Goal: Task Accomplishment & Management: Use online tool/utility

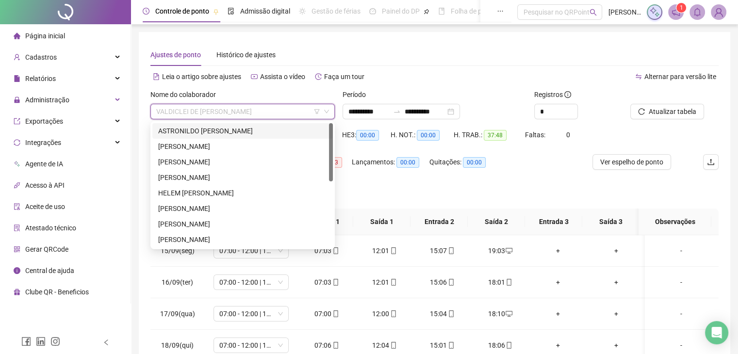
click at [242, 133] on div "ASTRONILDO [PERSON_NAME]" at bounding box center [242, 131] width 169 height 11
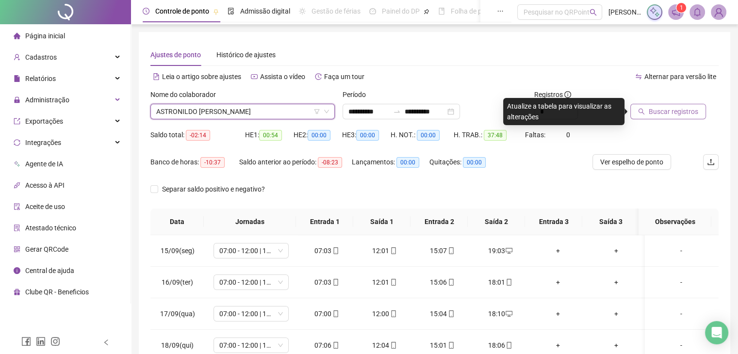
click at [650, 111] on span "Buscar registros" at bounding box center [673, 111] width 49 height 11
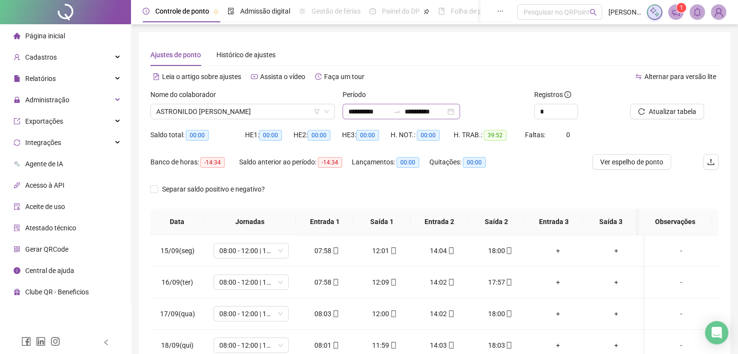
click at [401, 115] on icon "swap-right" at bounding box center [397, 112] width 8 height 8
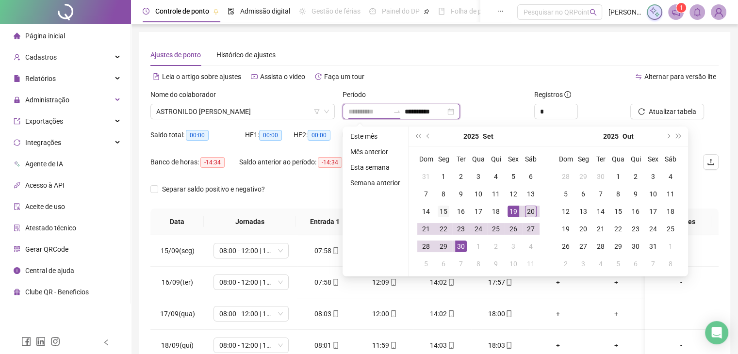
type input "**********"
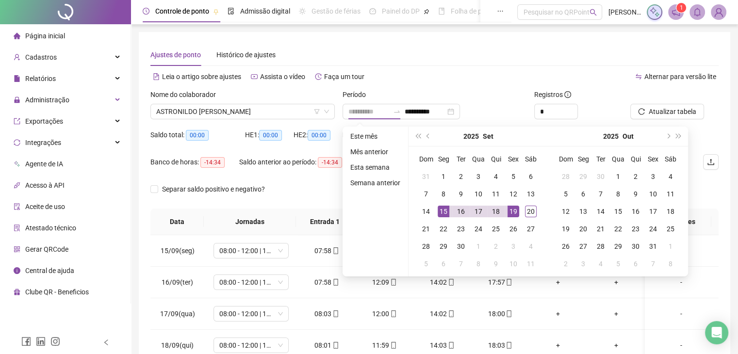
click at [445, 214] on div "15" at bounding box center [444, 212] width 12 height 12
type input "**********"
click at [532, 214] on div "20" at bounding box center [531, 212] width 12 height 12
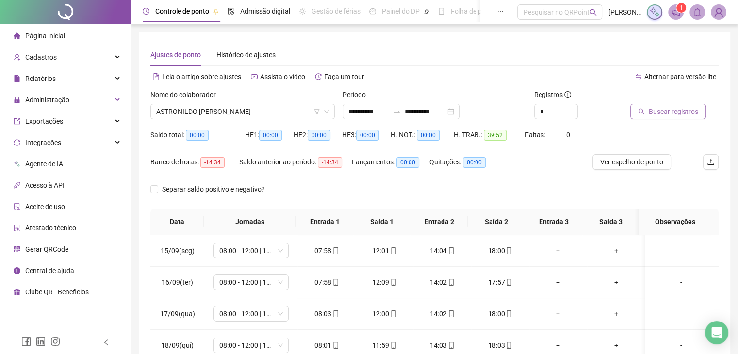
click at [686, 115] on span "Buscar registros" at bounding box center [673, 111] width 49 height 11
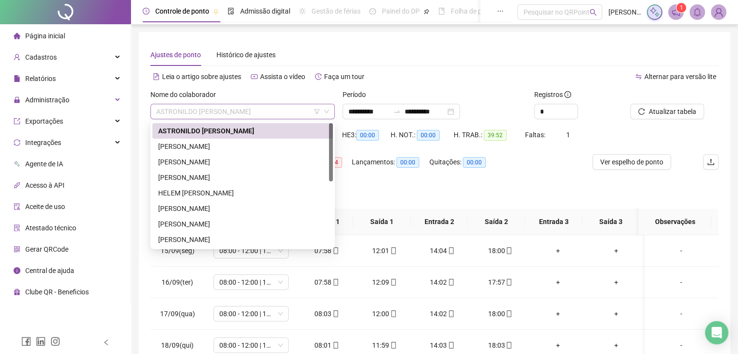
click at [285, 112] on span "ASTRONILDO [PERSON_NAME]" at bounding box center [242, 111] width 173 height 15
click at [213, 150] on div "[PERSON_NAME]" at bounding box center [242, 146] width 169 height 11
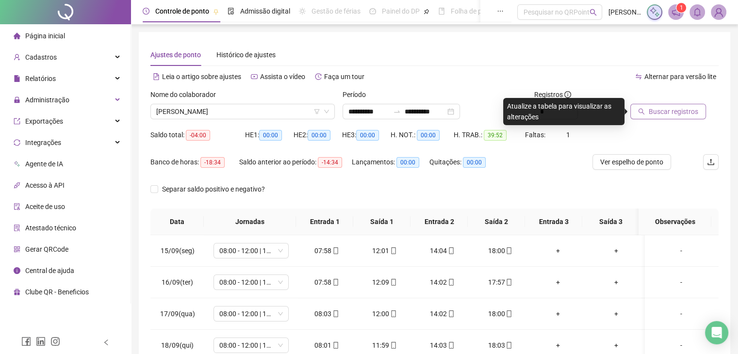
click at [695, 109] on span "Buscar registros" at bounding box center [673, 111] width 49 height 11
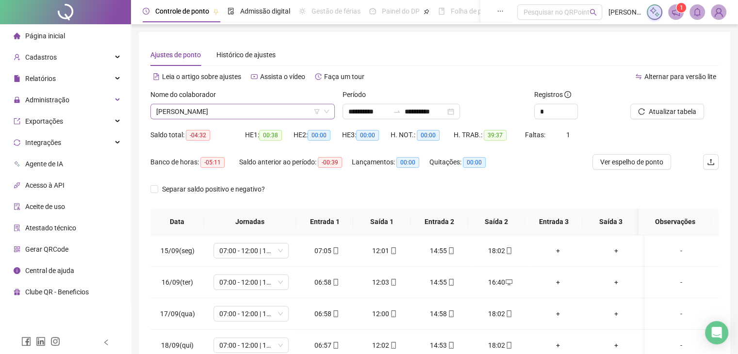
click at [250, 105] on span "[PERSON_NAME]" at bounding box center [242, 111] width 173 height 15
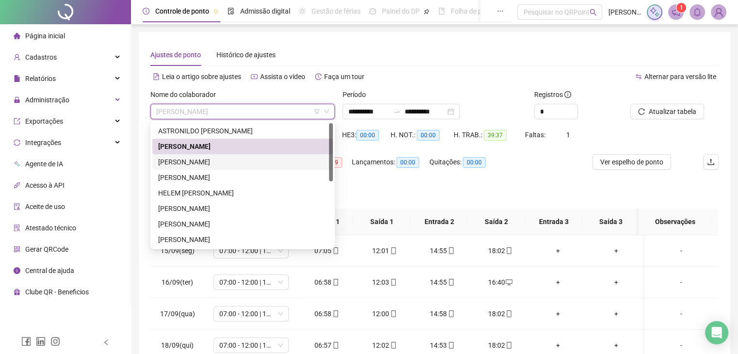
click at [257, 162] on div "[PERSON_NAME]" at bounding box center [242, 162] width 169 height 11
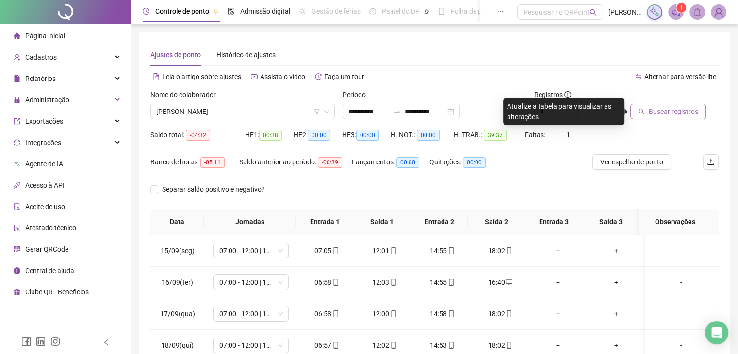
click at [670, 114] on span "Buscar registros" at bounding box center [673, 111] width 49 height 11
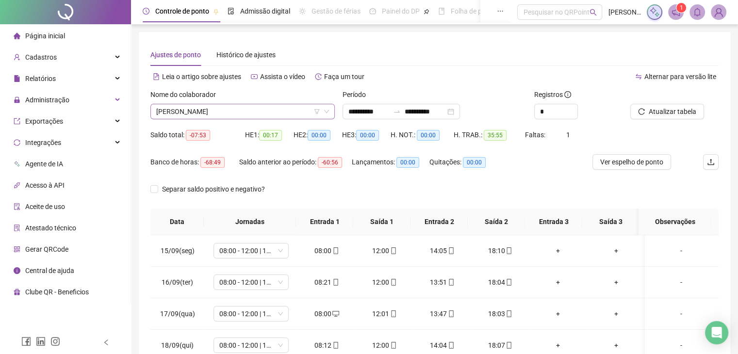
click at [287, 115] on span "[PERSON_NAME]" at bounding box center [242, 111] width 173 height 15
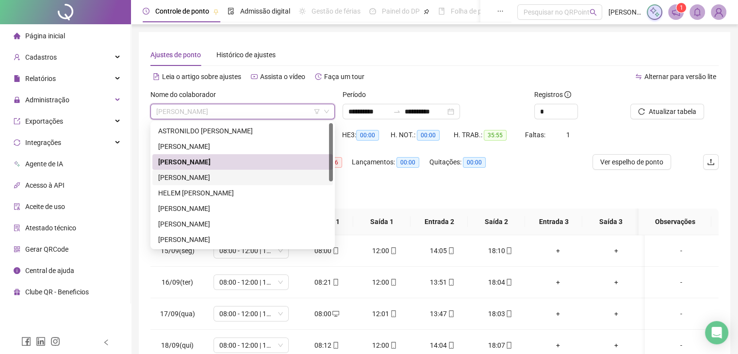
click at [262, 180] on div "[PERSON_NAME]" at bounding box center [242, 177] width 169 height 11
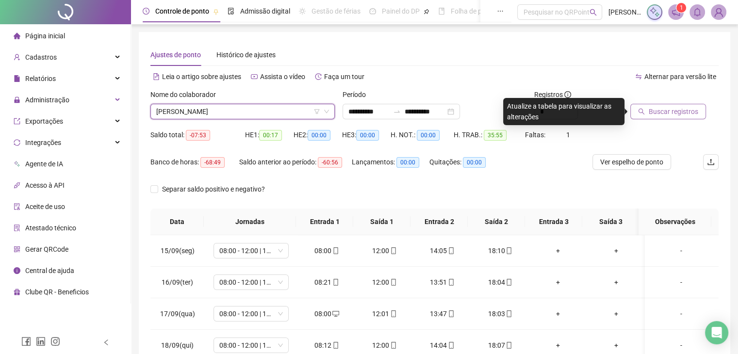
click at [669, 114] on span "Buscar registros" at bounding box center [673, 111] width 49 height 11
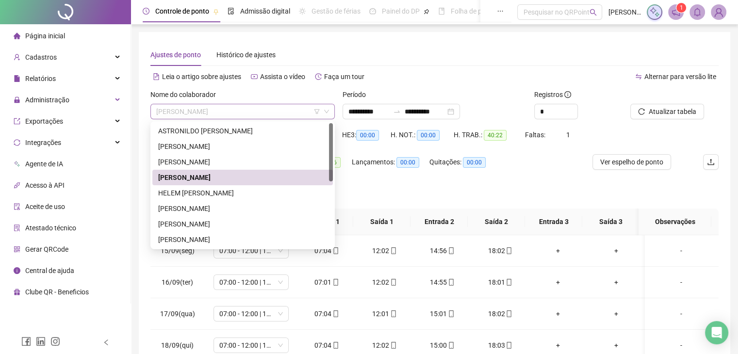
click at [270, 113] on span "[PERSON_NAME]" at bounding box center [242, 111] width 173 height 15
click at [247, 193] on div "HELEM [PERSON_NAME]" at bounding box center [242, 193] width 169 height 11
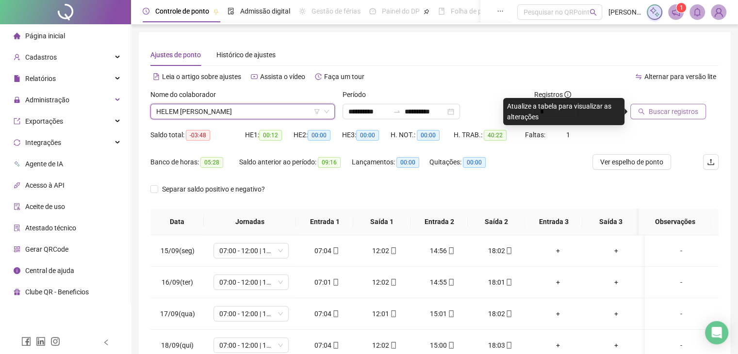
click at [684, 117] on button "Buscar registros" at bounding box center [668, 112] width 76 height 16
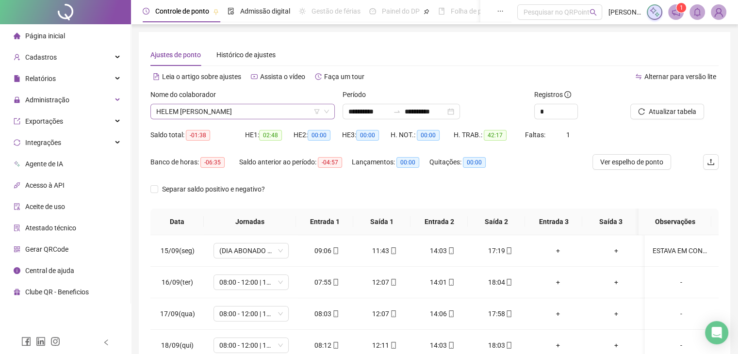
click at [301, 111] on span "HELEM [PERSON_NAME]" at bounding box center [242, 111] width 173 height 15
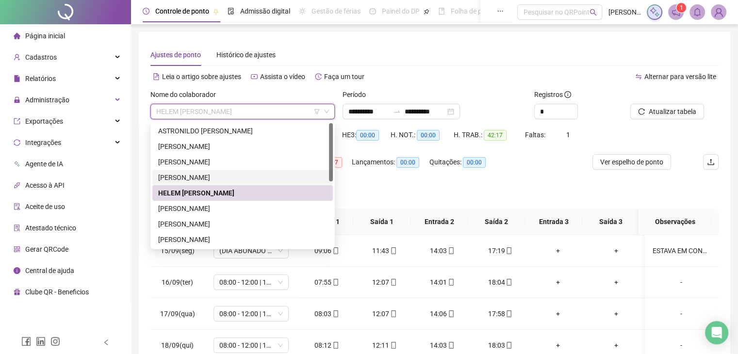
click at [250, 177] on div "[PERSON_NAME]" at bounding box center [242, 177] width 169 height 11
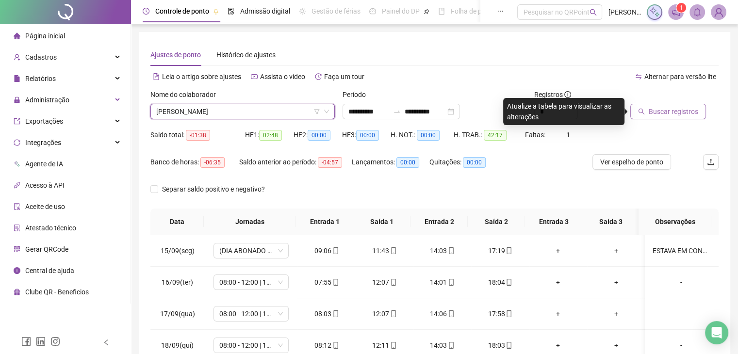
click at [662, 109] on span "Buscar registros" at bounding box center [673, 111] width 49 height 11
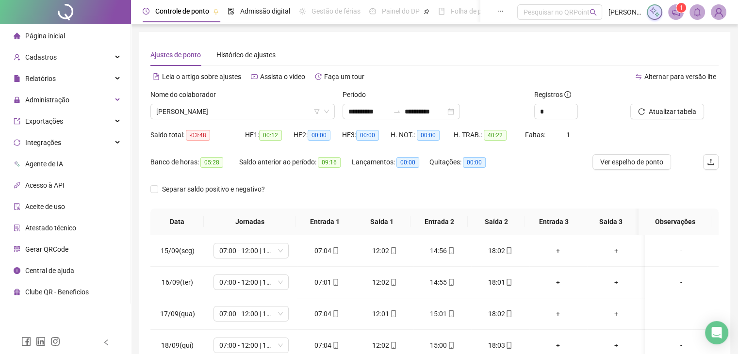
click at [291, 119] on div "Nome do colaborador [PERSON_NAME]" at bounding box center [242, 108] width 192 height 38
click at [291, 117] on span "[PERSON_NAME]" at bounding box center [242, 111] width 173 height 15
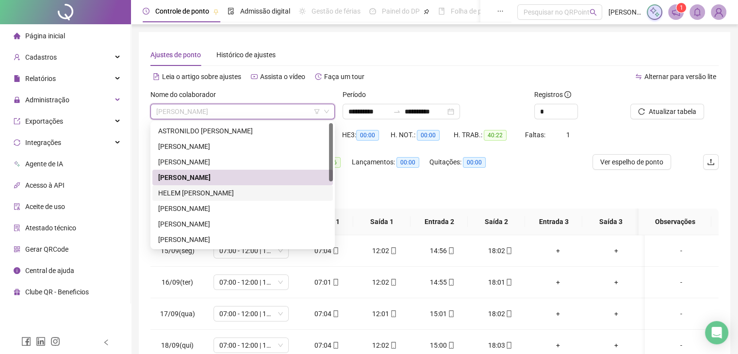
click at [241, 191] on div "HELEM [PERSON_NAME]" at bounding box center [242, 193] width 169 height 11
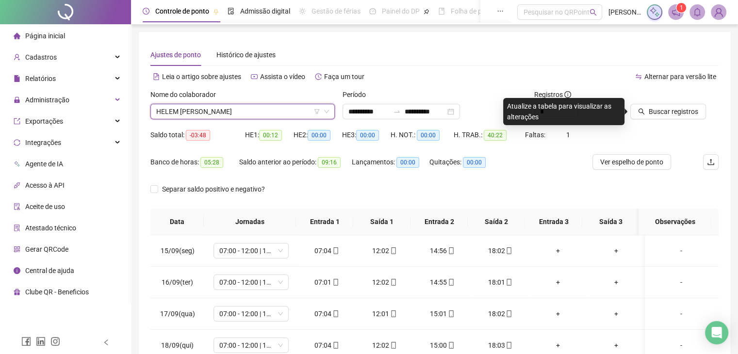
click at [289, 101] on div "Nome do colaborador" at bounding box center [242, 96] width 184 height 15
click at [292, 115] on span "HELEM [PERSON_NAME]" at bounding box center [242, 111] width 173 height 15
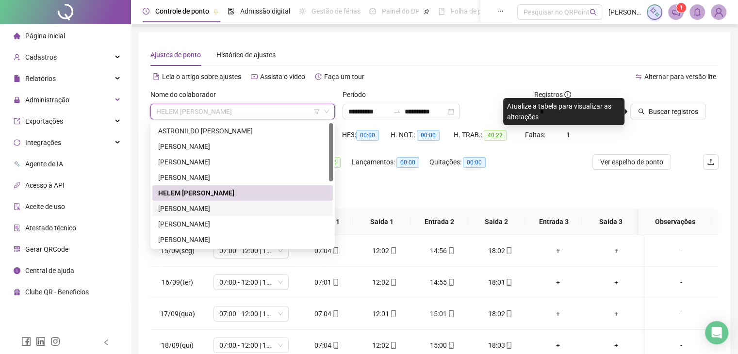
click at [229, 209] on div "[PERSON_NAME]" at bounding box center [242, 208] width 169 height 11
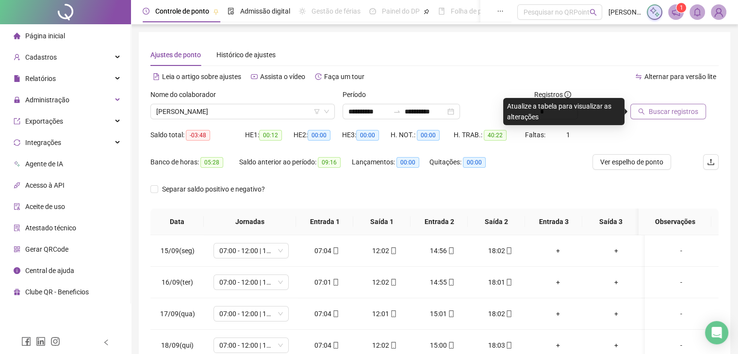
click at [687, 115] on span "Buscar registros" at bounding box center [673, 111] width 49 height 11
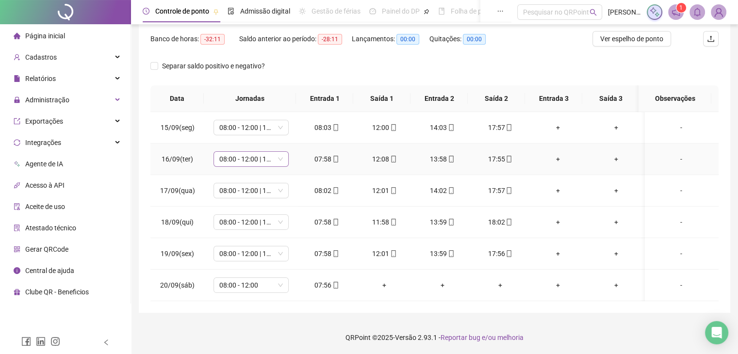
scroll to position [26, 0]
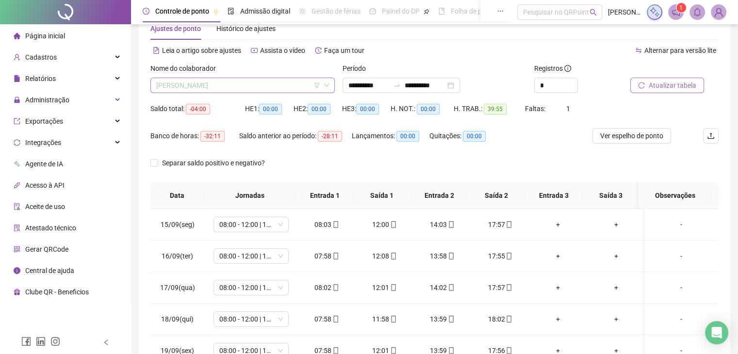
click at [308, 81] on span "[PERSON_NAME]" at bounding box center [242, 85] width 173 height 15
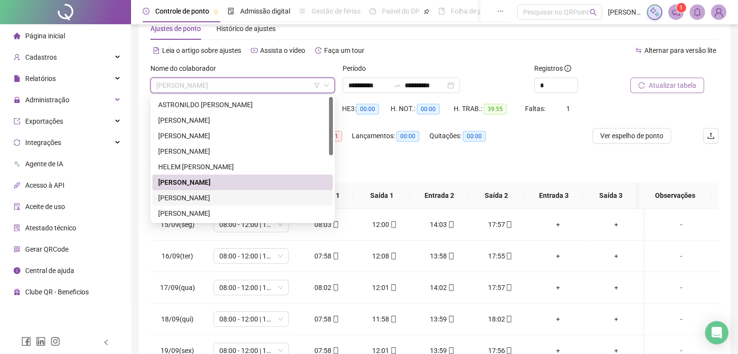
click at [235, 198] on div "[PERSON_NAME]" at bounding box center [242, 198] width 169 height 11
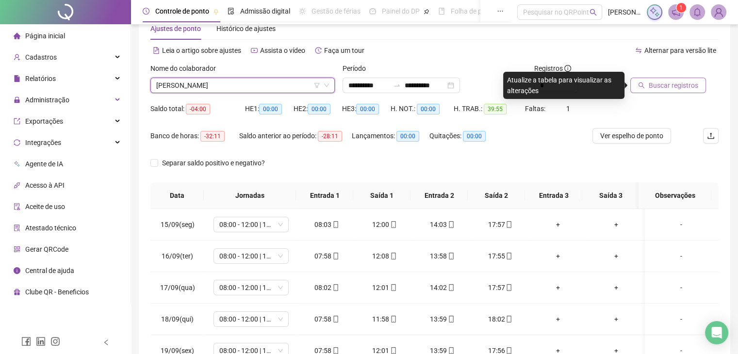
click at [696, 86] on button "Buscar registros" at bounding box center [668, 86] width 76 height 16
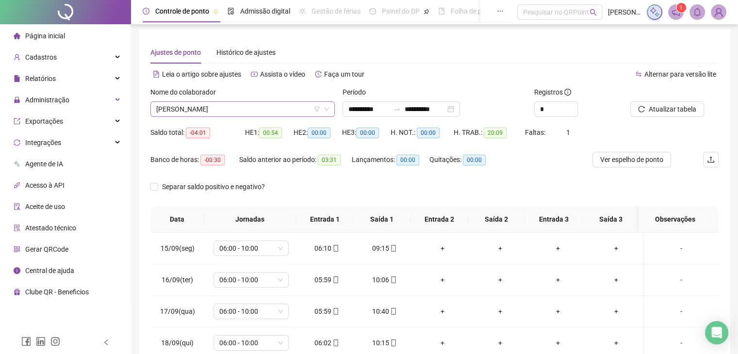
scroll to position [0, 0]
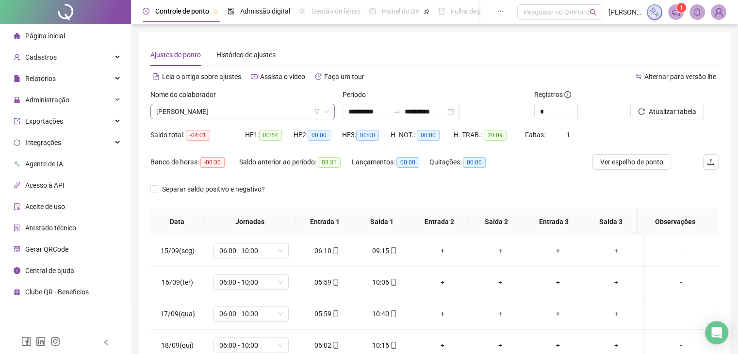
click at [292, 116] on span "[PERSON_NAME]" at bounding box center [242, 111] width 173 height 15
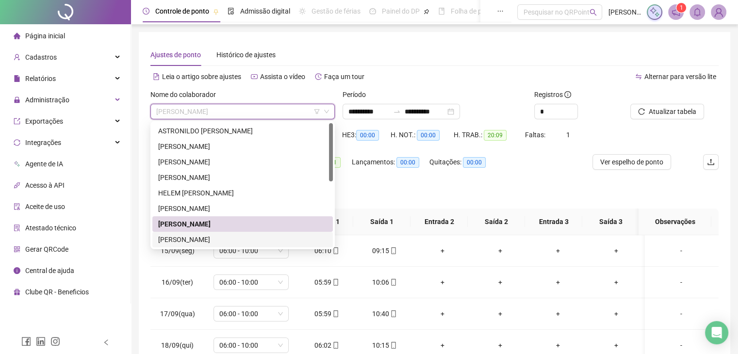
click at [227, 240] on div "[PERSON_NAME]" at bounding box center [242, 239] width 169 height 11
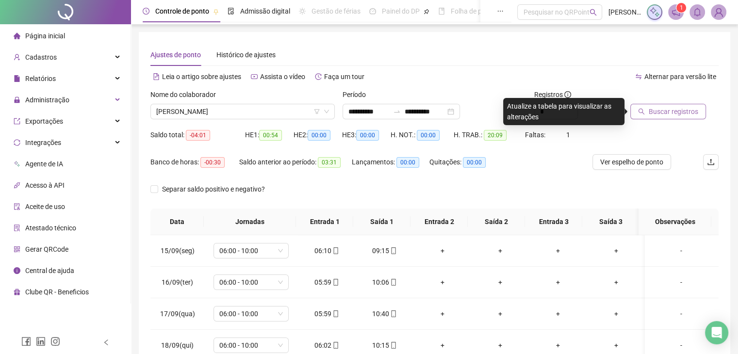
click at [693, 110] on span "Buscar registros" at bounding box center [673, 111] width 49 height 11
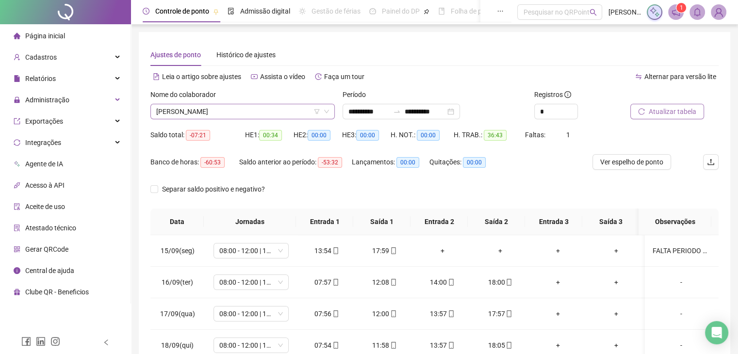
click at [305, 113] on span "[PERSON_NAME]" at bounding box center [242, 111] width 173 height 15
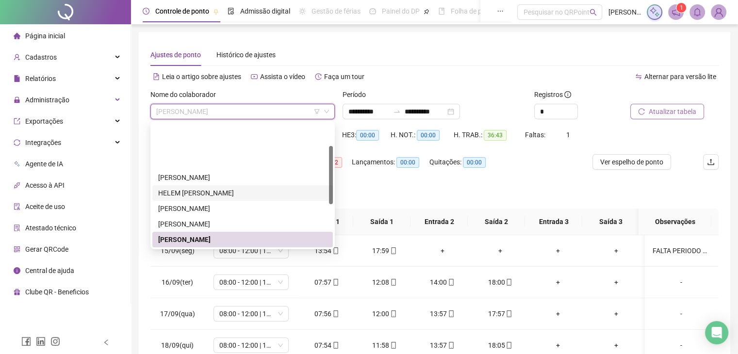
scroll to position [49, 0]
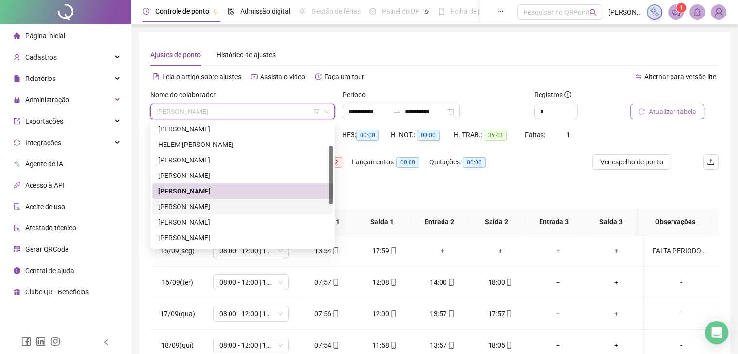
click at [253, 209] on div "[PERSON_NAME]" at bounding box center [242, 206] width 169 height 11
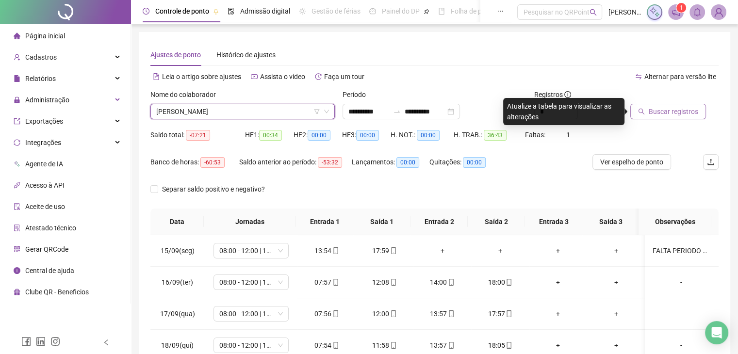
click at [666, 113] on span "Buscar registros" at bounding box center [673, 111] width 49 height 11
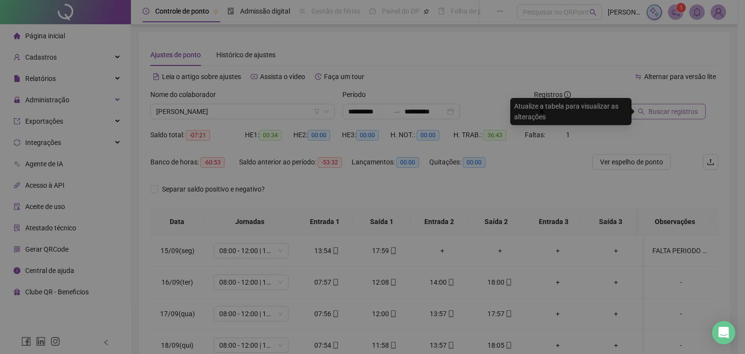
click at [666, 113] on div "Buscando registros Os registros de ponto estão sendo buscados... OK" at bounding box center [372, 177] width 745 height 354
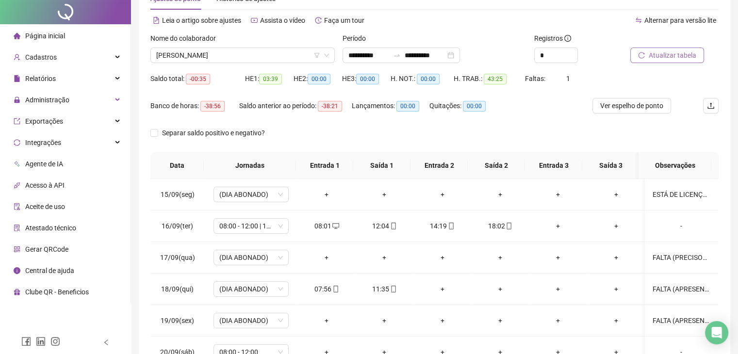
scroll to position [123, 0]
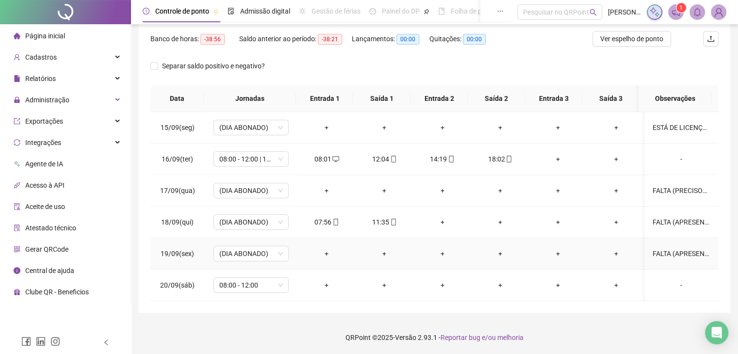
click at [664, 255] on div "FALTA (APRESENTOU ATESTADO DE 5 DIAS-2° DIA)" at bounding box center [680, 253] width 57 height 11
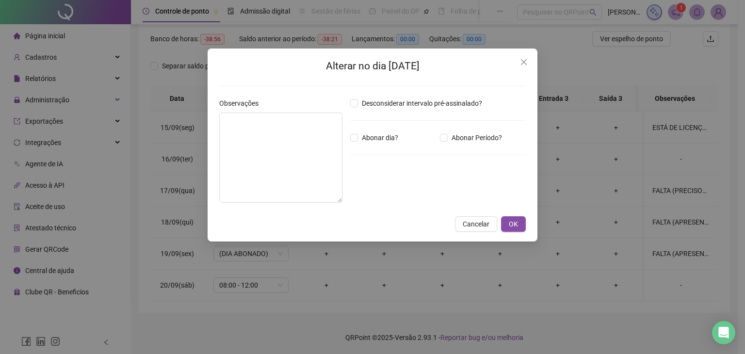
type textarea "**********"
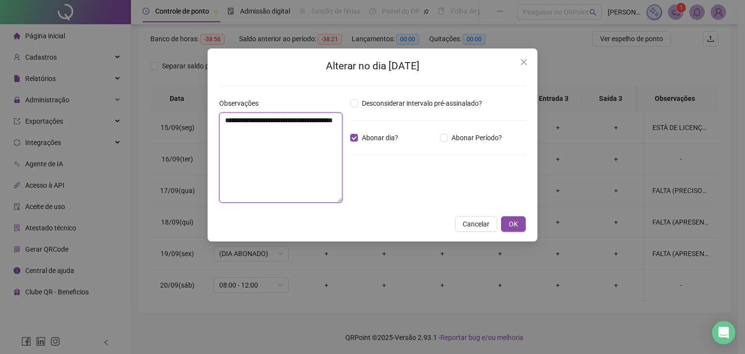
drag, startPoint x: 225, startPoint y: 116, endPoint x: 280, endPoint y: 134, distance: 58.6
click at [280, 134] on textarea "**********" at bounding box center [280, 158] width 123 height 90
click at [510, 222] on span "OK" at bounding box center [513, 224] width 9 height 11
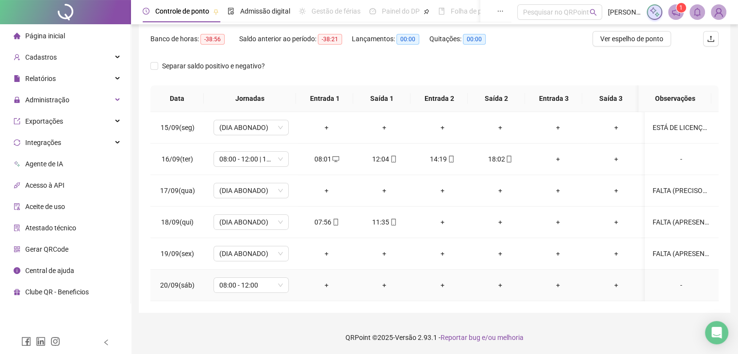
click at [673, 284] on div "-" at bounding box center [680, 285] width 57 height 11
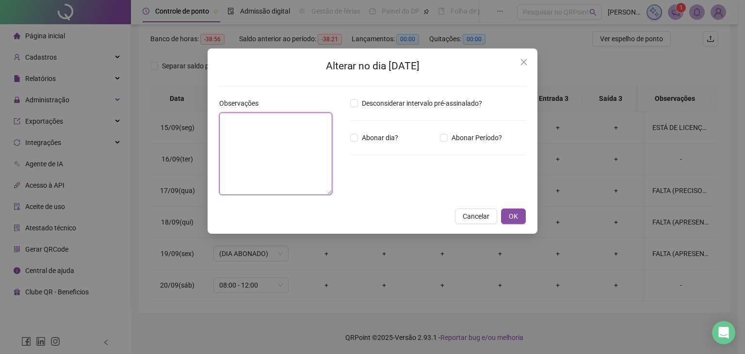
click at [286, 130] on textarea at bounding box center [275, 154] width 113 height 82
paste textarea "**********"
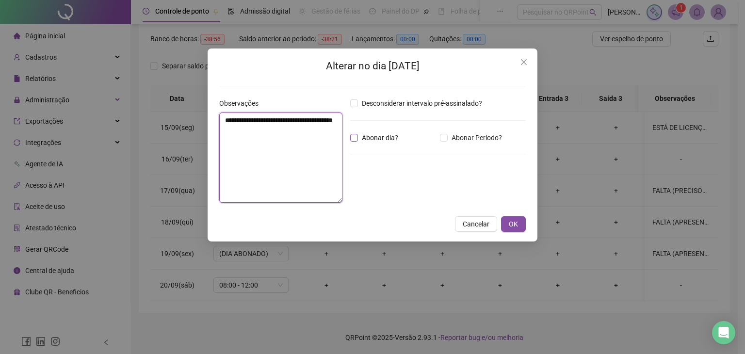
type textarea "**********"
click at [516, 227] on span "OK" at bounding box center [513, 224] width 9 height 11
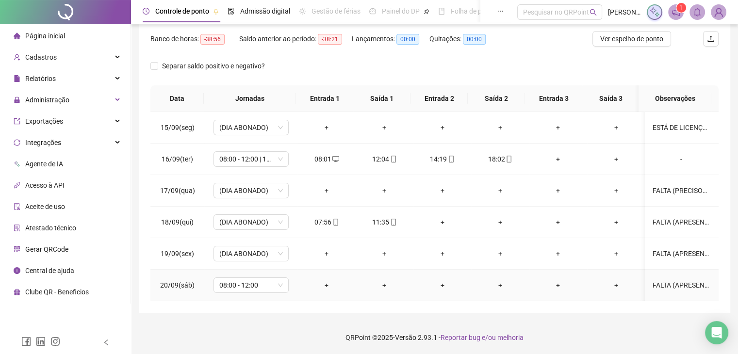
click at [689, 282] on div "FALTA (APRESENTOU ATESTADO DE 5 DIAS-2° DIA)" at bounding box center [680, 285] width 57 height 11
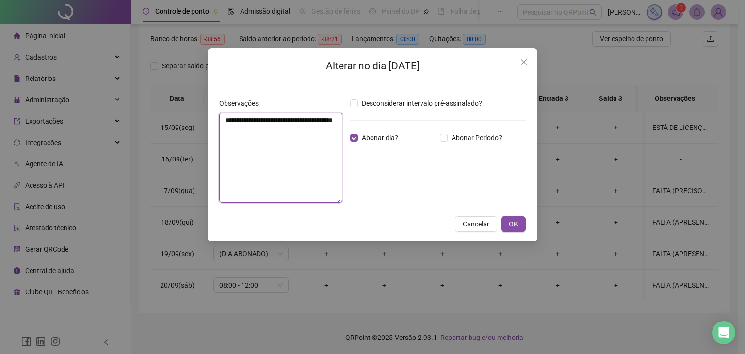
click at [245, 129] on textarea "**********" at bounding box center [280, 158] width 123 height 90
type textarea "**********"
click at [518, 224] on button "OK" at bounding box center [513, 224] width 25 height 16
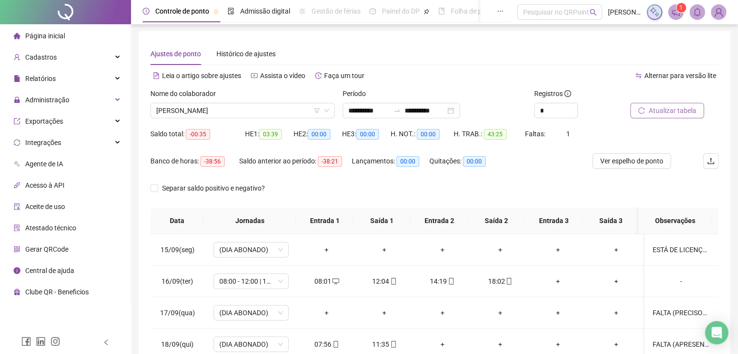
scroll to position [0, 0]
click at [656, 108] on span "Atualizar tabela" at bounding box center [673, 111] width 48 height 11
click at [244, 109] on span "[PERSON_NAME]" at bounding box center [242, 111] width 173 height 15
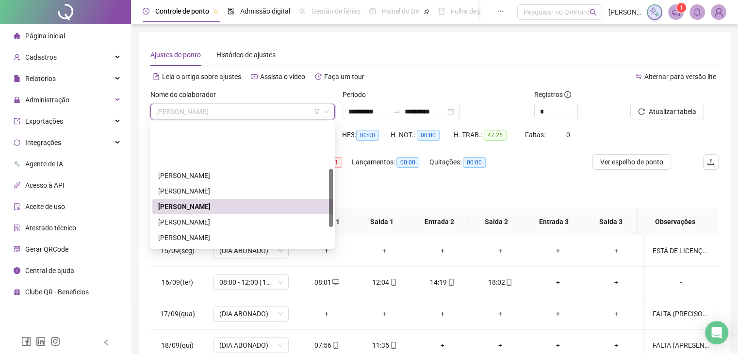
scroll to position [97, 0]
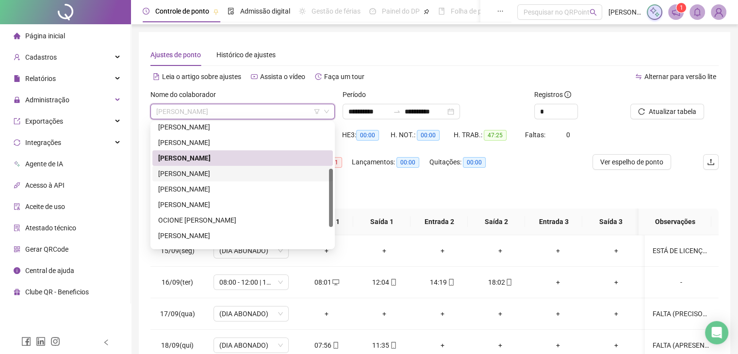
click at [249, 175] on div "[PERSON_NAME]" at bounding box center [242, 173] width 169 height 11
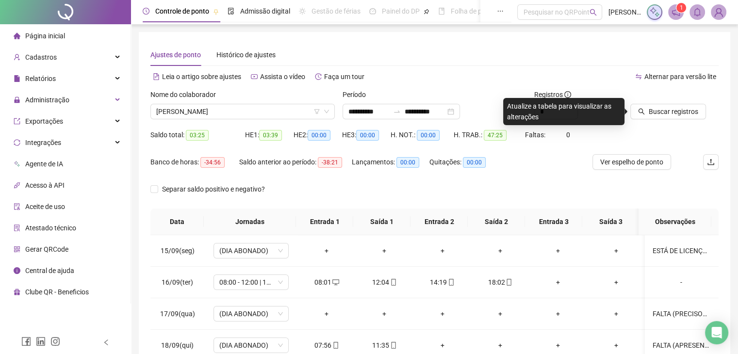
drag, startPoint x: 662, startPoint y: 102, endPoint x: 662, endPoint y: 107, distance: 5.3
click at [662, 103] on div at bounding box center [662, 96] width 64 height 15
click at [662, 107] on span "Buscar registros" at bounding box center [673, 111] width 49 height 11
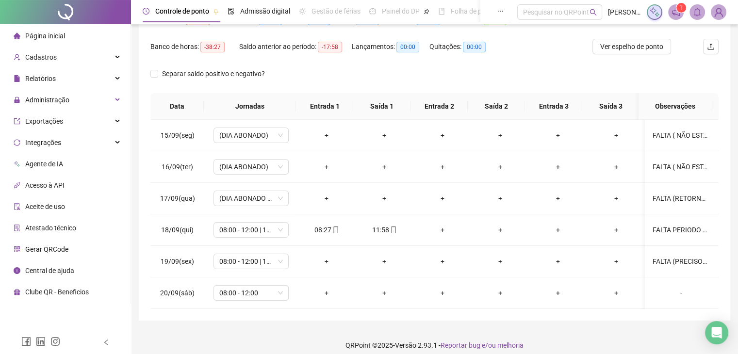
scroll to position [123, 0]
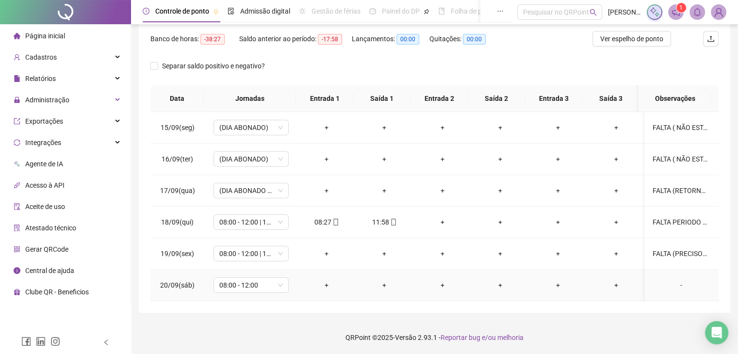
click at [673, 284] on div "-" at bounding box center [680, 285] width 57 height 11
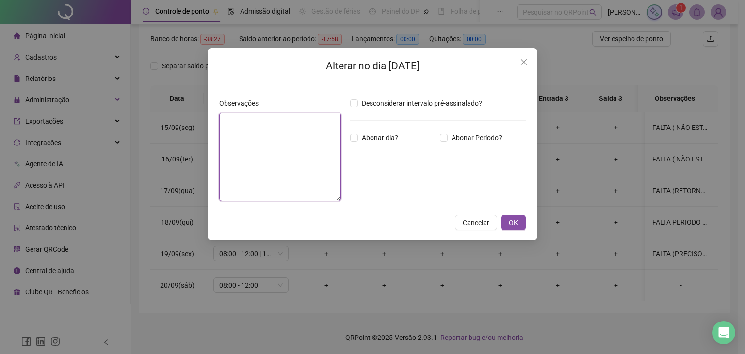
click at [298, 130] on textarea at bounding box center [280, 157] width 122 height 89
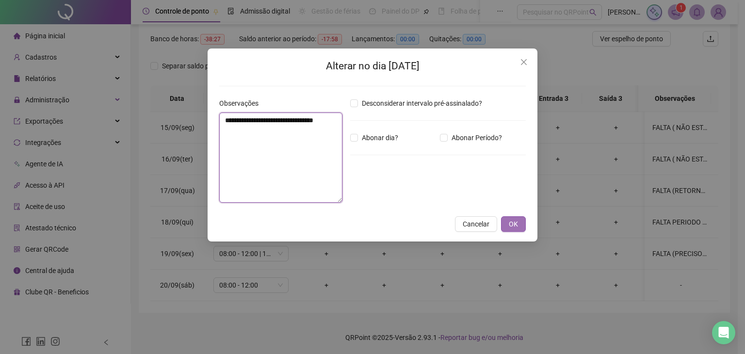
type textarea "**********"
click at [522, 226] on button "OK" at bounding box center [513, 224] width 25 height 16
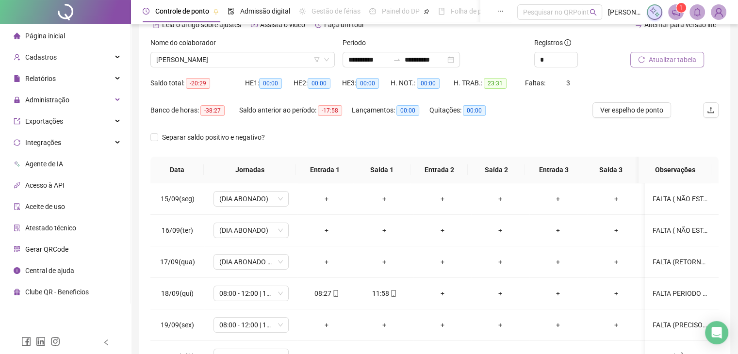
scroll to position [0, 0]
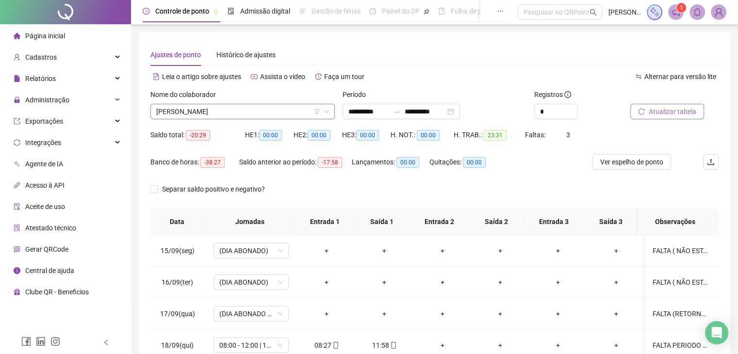
click at [288, 113] on span "[PERSON_NAME]" at bounding box center [242, 111] width 173 height 15
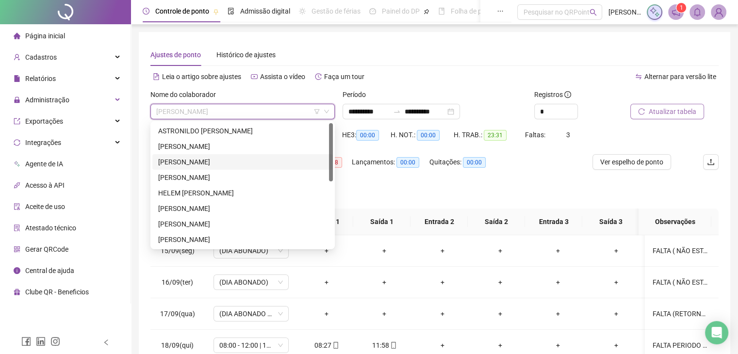
click at [222, 162] on div "[PERSON_NAME]" at bounding box center [242, 162] width 169 height 11
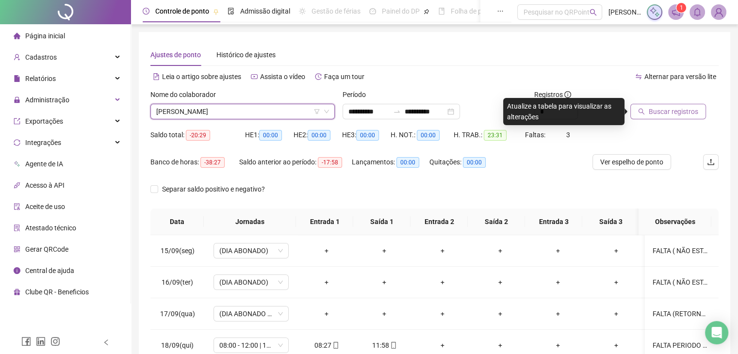
click at [669, 118] on button "Buscar registros" at bounding box center [668, 112] width 76 height 16
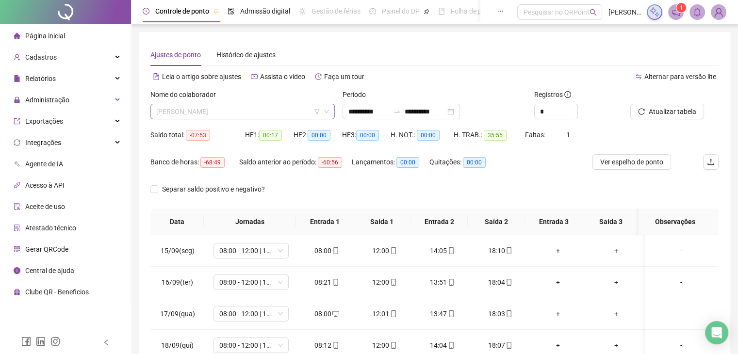
click at [285, 116] on span "[PERSON_NAME]" at bounding box center [242, 111] width 173 height 15
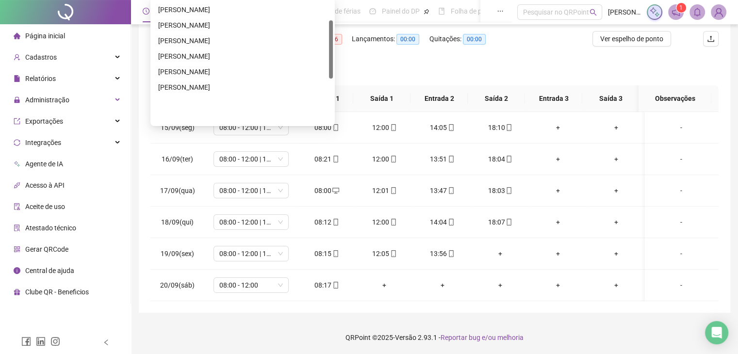
scroll to position [43, 0]
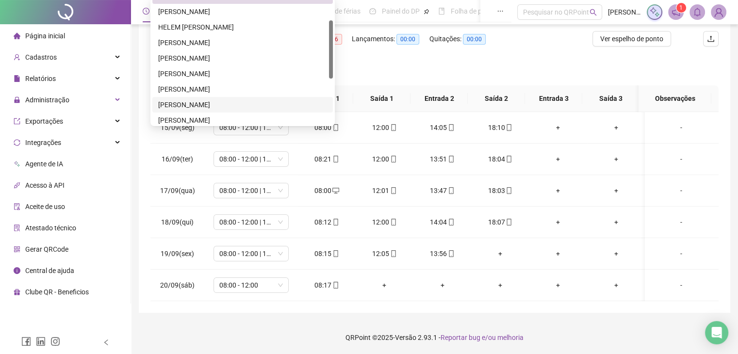
click at [223, 102] on div "[PERSON_NAME]" at bounding box center [242, 104] width 169 height 11
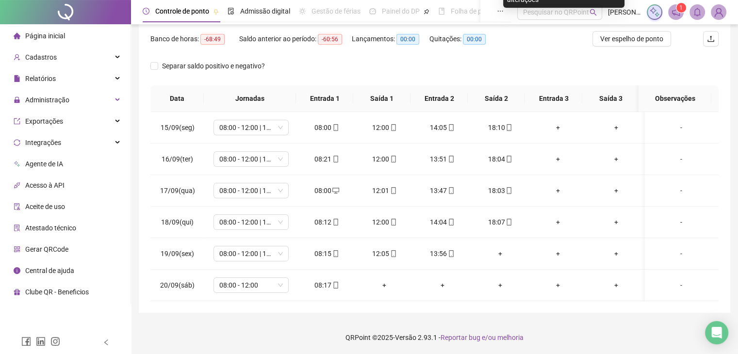
scroll to position [26, 0]
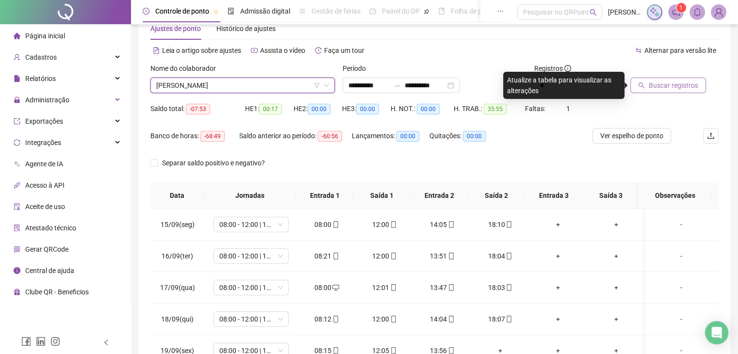
click at [691, 84] on span "Buscar registros" at bounding box center [673, 85] width 49 height 11
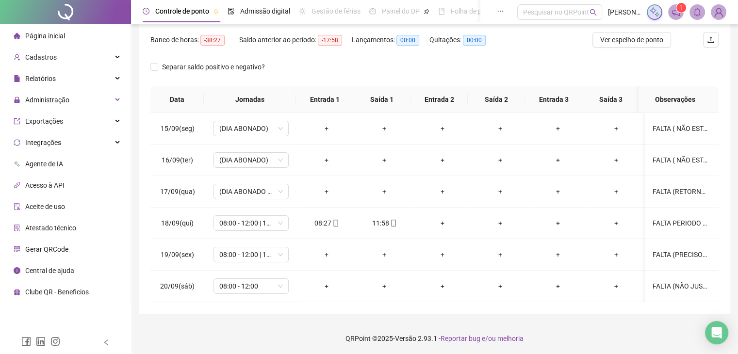
scroll to position [123, 0]
click at [683, 190] on div "FALTA (RETORNO MEDICO) SEM ATESTADO PARA O PERIODO DA MANHÃ/ APRESENTOU ATESTAD…" at bounding box center [680, 190] width 57 height 11
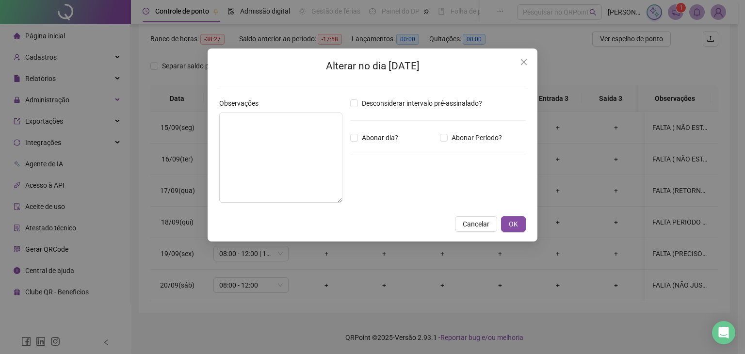
type textarea "**********"
type input "*****"
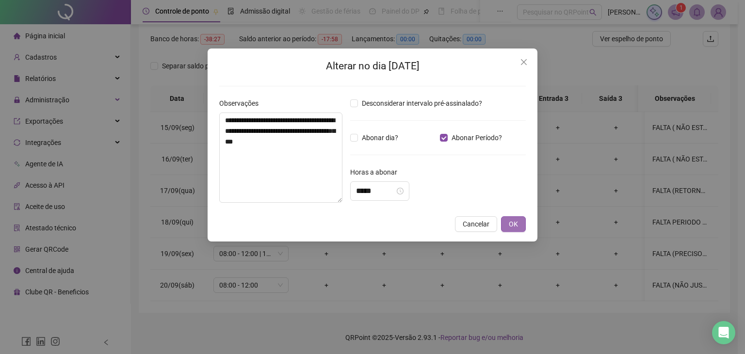
click at [513, 222] on span "OK" at bounding box center [513, 224] width 9 height 11
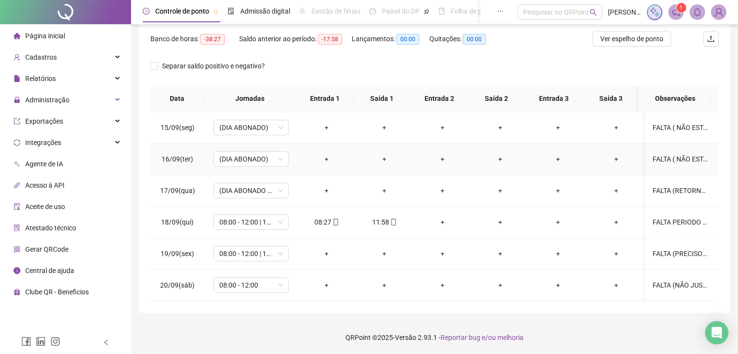
click at [662, 156] on div "FALTA ( NÃO ESTAVA SE SENTINDO BEM DO JOELHO)- APRESENTOU ATESTADO DE 2 DIAS-2°…" at bounding box center [680, 159] width 57 height 11
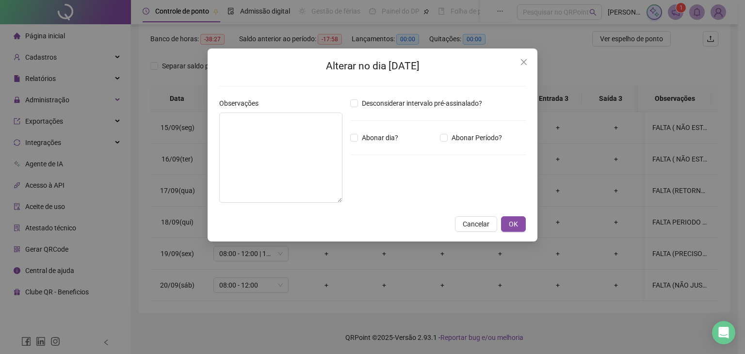
type textarea "**********"
click at [529, 63] on span "Close" at bounding box center [524, 62] width 16 height 8
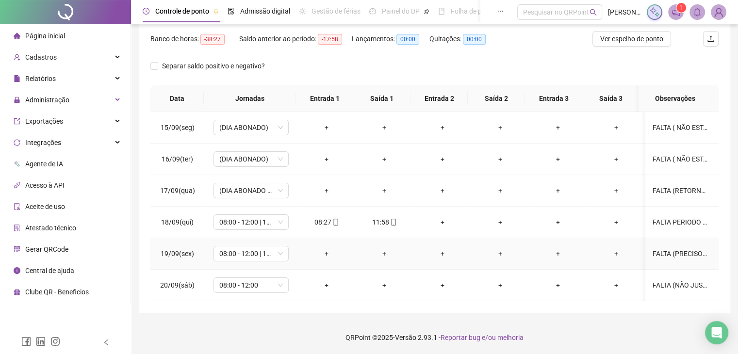
click at [658, 258] on div "FALTA (PRECISOU RETORNAR NO HOSPITAL)" at bounding box center [680, 253] width 57 height 11
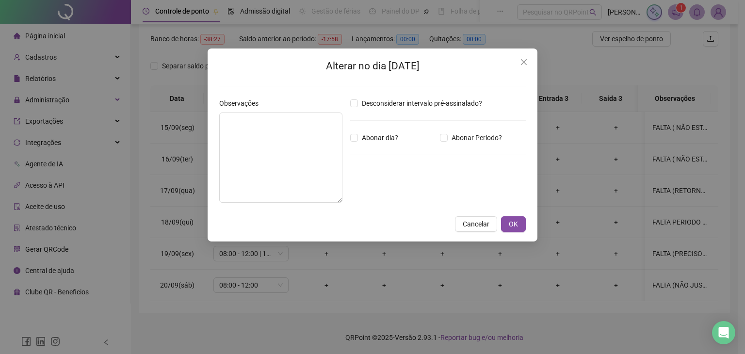
type textarea "**********"
click at [519, 63] on span "Close" at bounding box center [524, 62] width 16 height 8
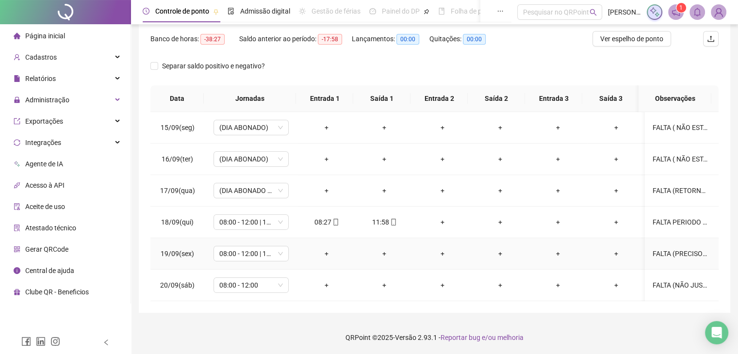
click at [695, 251] on div "FALTA (PRECISOU RETORNAR NO HOSPITAL)" at bounding box center [680, 253] width 57 height 11
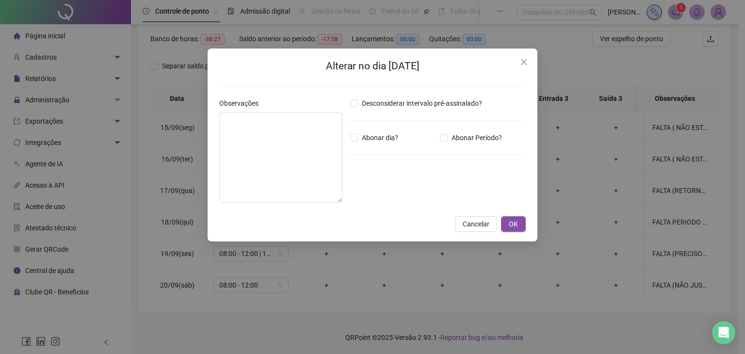
type textarea "**********"
click at [531, 59] on span "Close" at bounding box center [524, 62] width 16 height 8
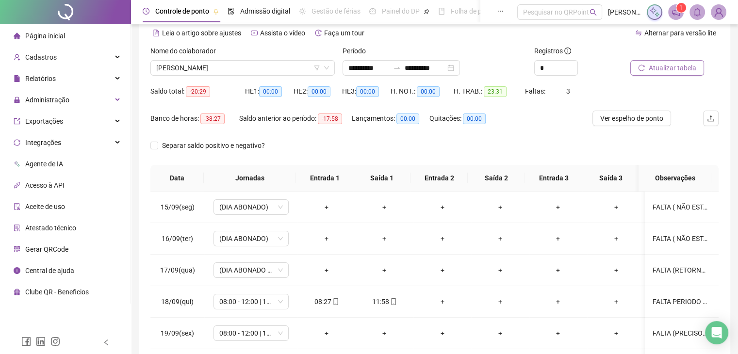
scroll to position [0, 0]
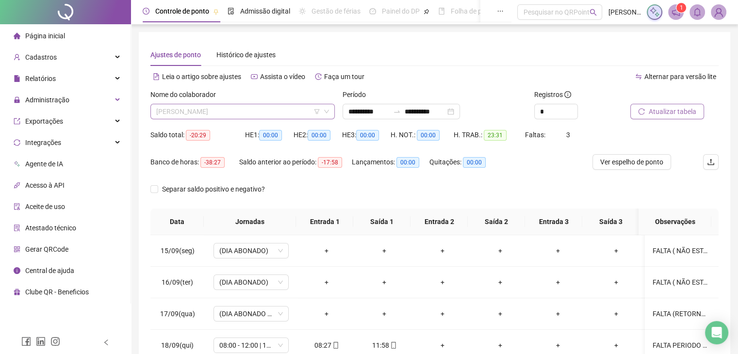
click at [299, 117] on span "[PERSON_NAME]" at bounding box center [242, 111] width 173 height 15
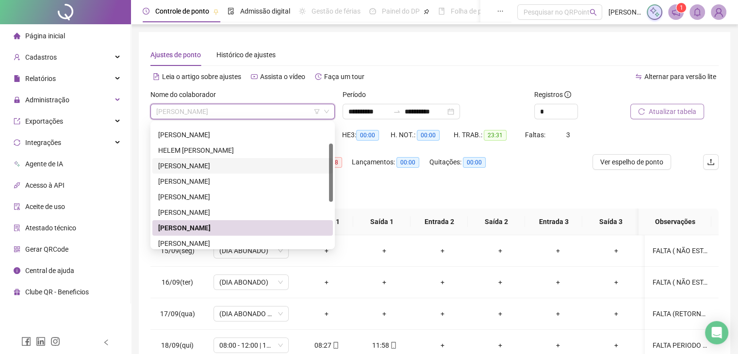
scroll to position [91, 0]
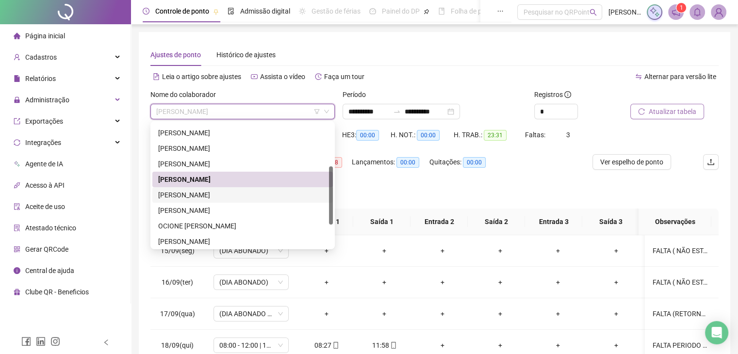
click at [214, 195] on div "[PERSON_NAME]" at bounding box center [242, 195] width 169 height 11
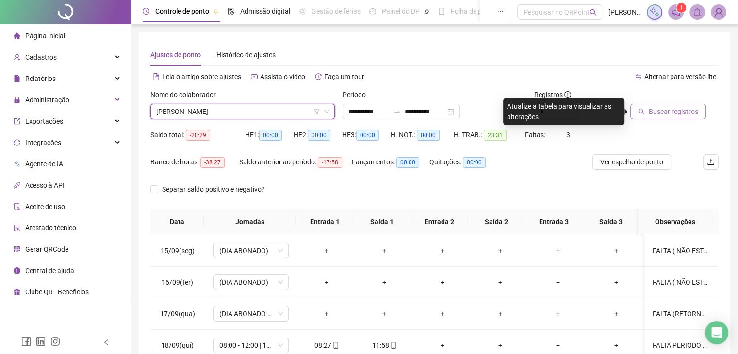
click at [683, 118] on button "Buscar registros" at bounding box center [668, 112] width 76 height 16
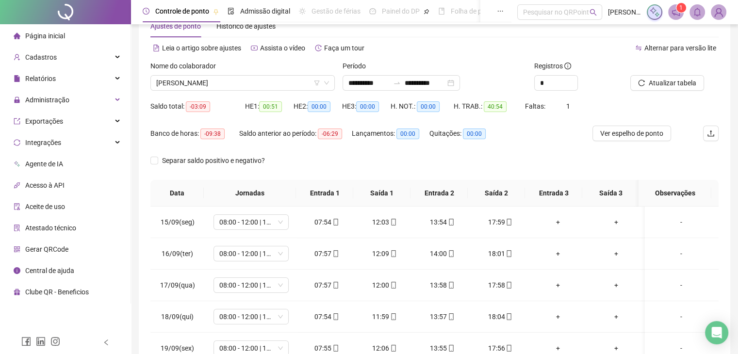
scroll to position [26, 0]
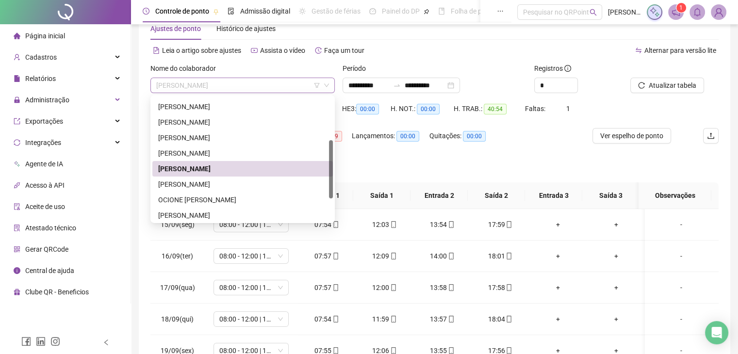
click at [258, 93] on div "[PERSON_NAME]" at bounding box center [242, 86] width 184 height 16
click at [250, 181] on div "[PERSON_NAME]" at bounding box center [242, 184] width 169 height 11
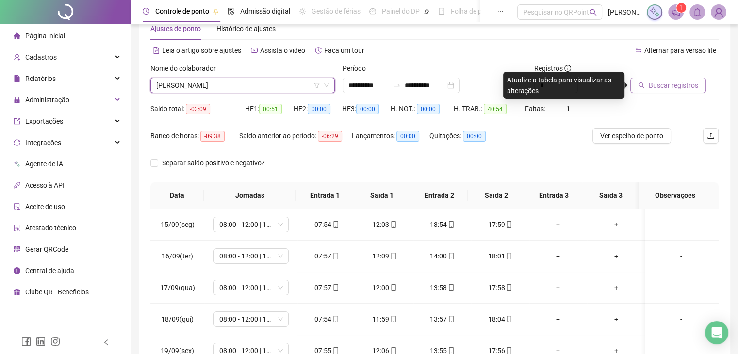
click at [667, 82] on span "Buscar registros" at bounding box center [673, 85] width 49 height 11
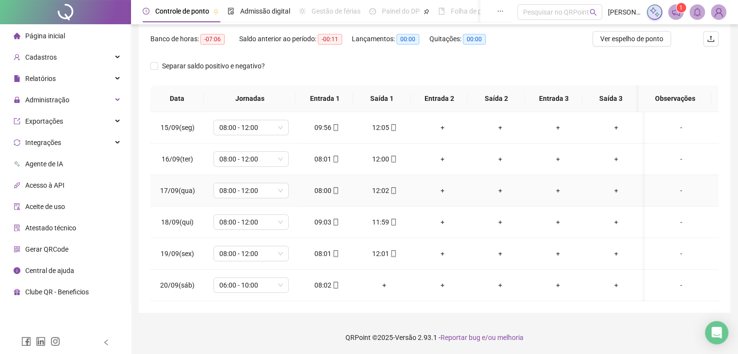
scroll to position [0, 0]
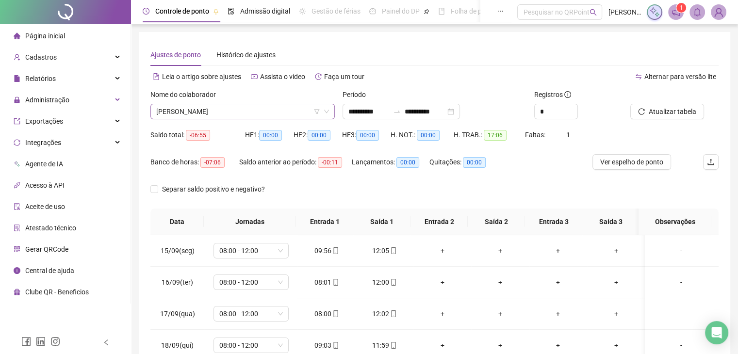
click at [270, 109] on span "[PERSON_NAME]" at bounding box center [242, 111] width 173 height 15
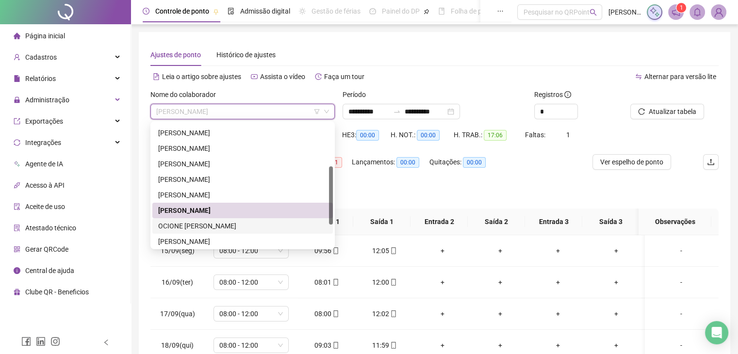
click at [247, 230] on div "OCIONE [PERSON_NAME]" at bounding box center [242, 226] width 169 height 11
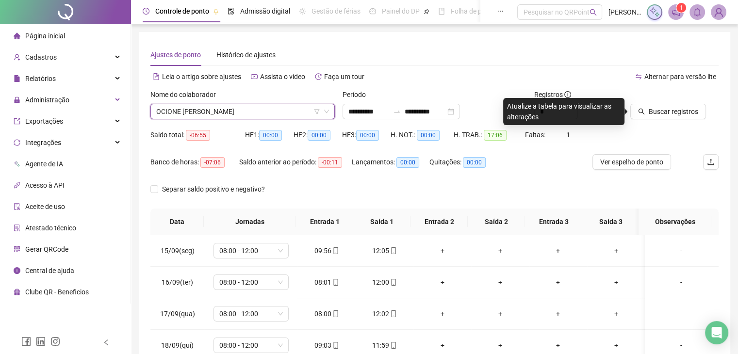
click at [266, 125] on div "Nome do colaborador OCIONE [PERSON_NAME] OCIONE [PERSON_NAME]" at bounding box center [242, 108] width 192 height 38
click at [276, 112] on span "OCIONE [PERSON_NAME]" at bounding box center [242, 111] width 173 height 15
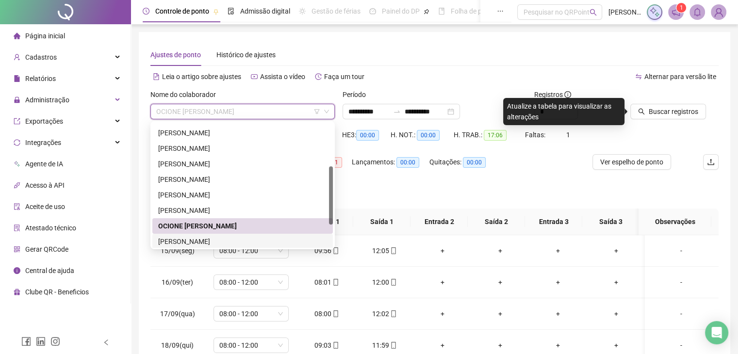
click at [221, 239] on div "[PERSON_NAME]" at bounding box center [242, 241] width 169 height 11
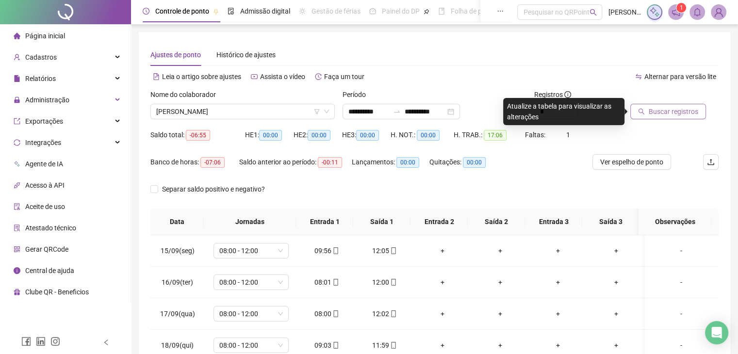
click at [657, 110] on span "Buscar registros" at bounding box center [673, 111] width 49 height 11
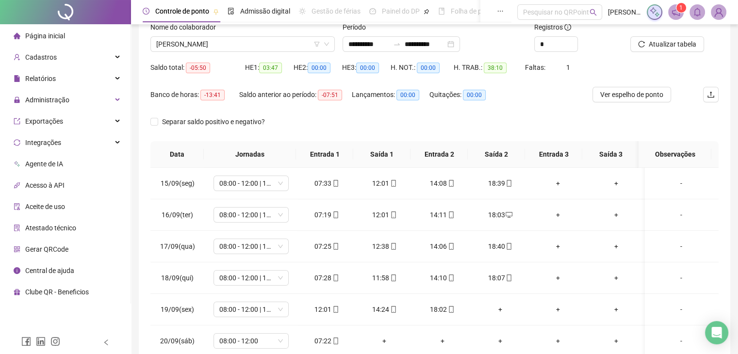
scroll to position [26, 0]
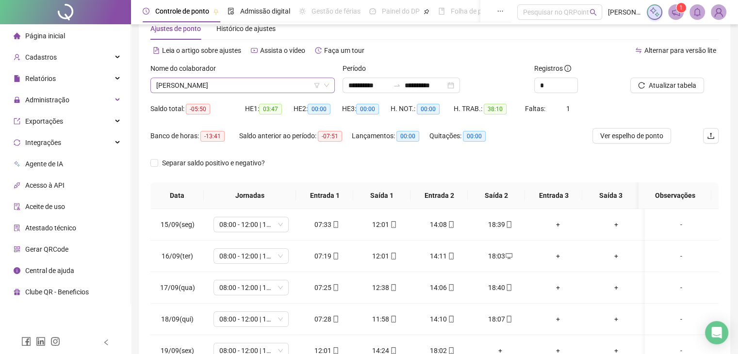
click at [275, 86] on span "[PERSON_NAME]" at bounding box center [242, 85] width 173 height 15
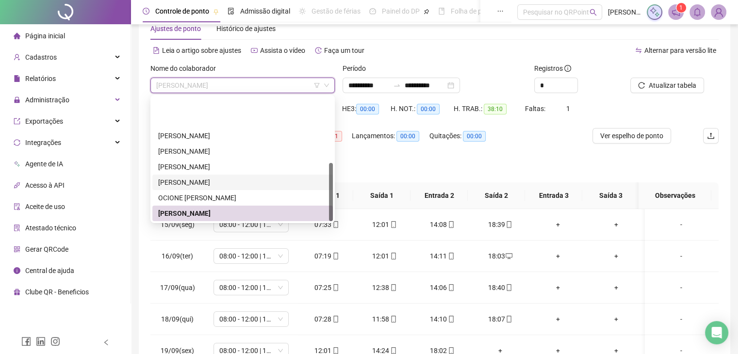
scroll to position [140, 0]
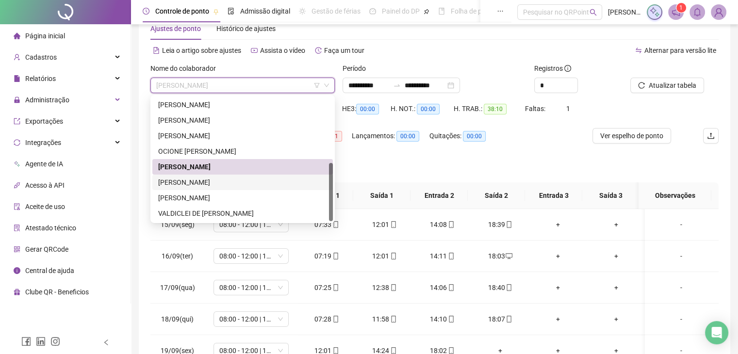
click at [225, 184] on div "[PERSON_NAME]" at bounding box center [242, 182] width 169 height 11
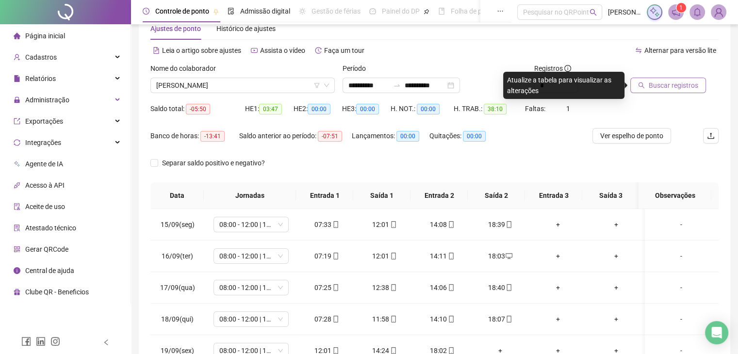
click at [669, 86] on span "Buscar registros" at bounding box center [673, 85] width 49 height 11
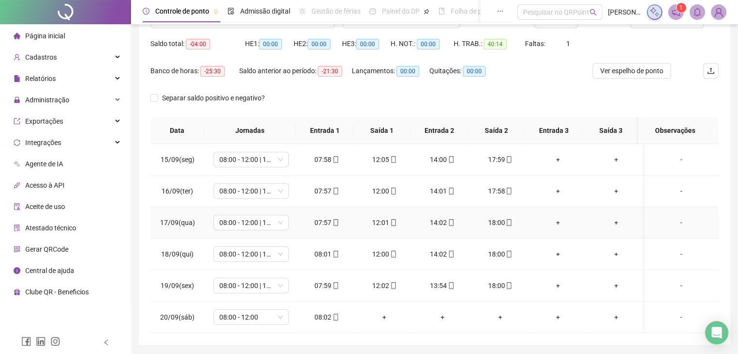
scroll to position [75, 0]
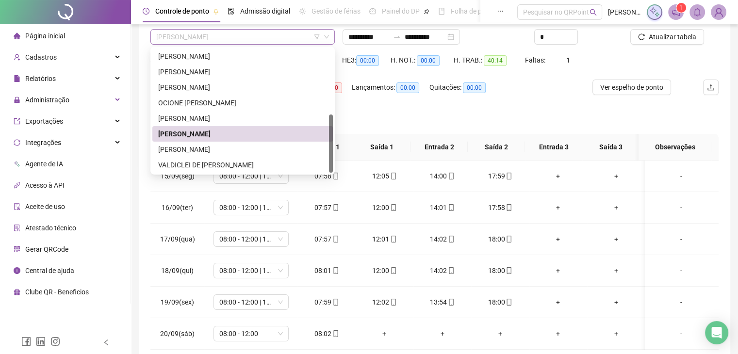
click at [254, 36] on span "[PERSON_NAME]" at bounding box center [242, 37] width 173 height 15
click at [230, 162] on div "VALDICLEI DE [PERSON_NAME]" at bounding box center [242, 165] width 169 height 11
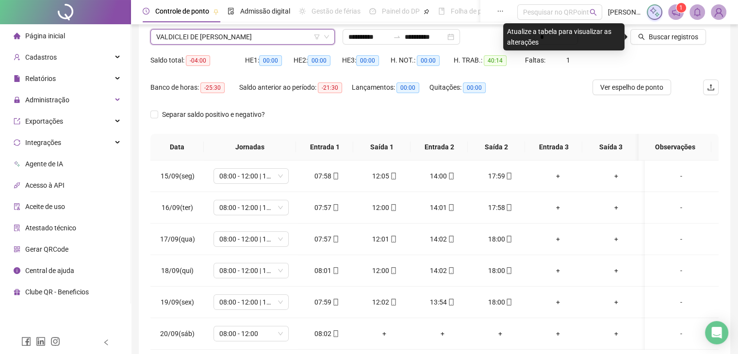
click at [301, 32] on span "VALDICLEI DE [PERSON_NAME]" at bounding box center [242, 37] width 173 height 15
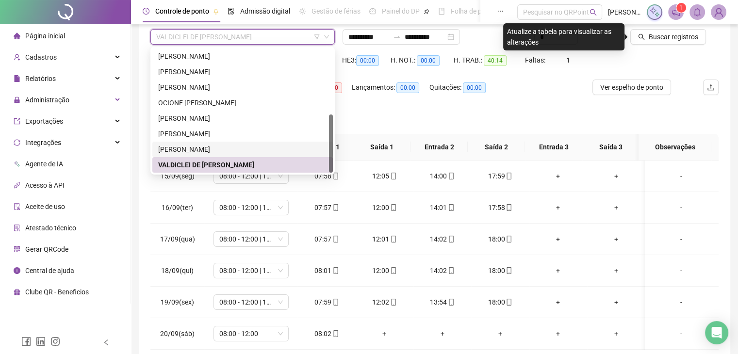
click at [252, 148] on div "[PERSON_NAME]" at bounding box center [242, 149] width 169 height 11
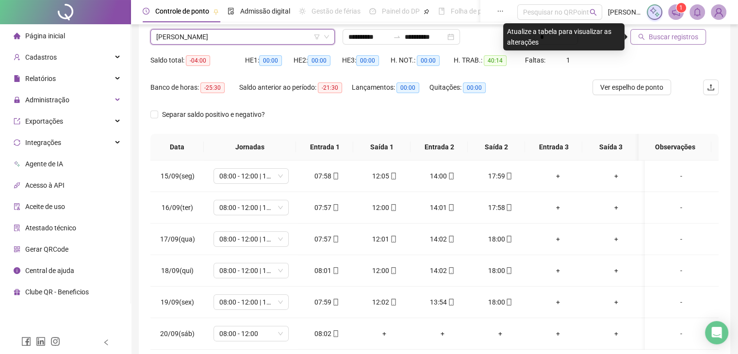
click at [691, 37] on span "Buscar registros" at bounding box center [673, 37] width 49 height 11
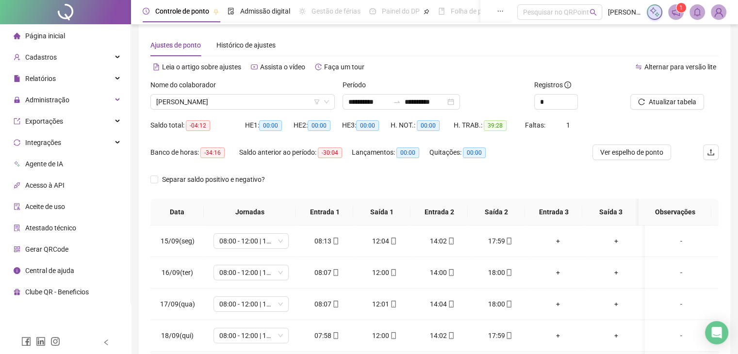
scroll to position [0, 0]
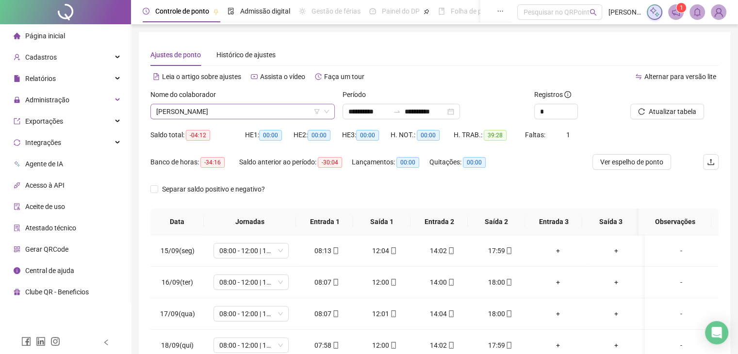
click at [284, 115] on span "[PERSON_NAME]" at bounding box center [242, 111] width 173 height 15
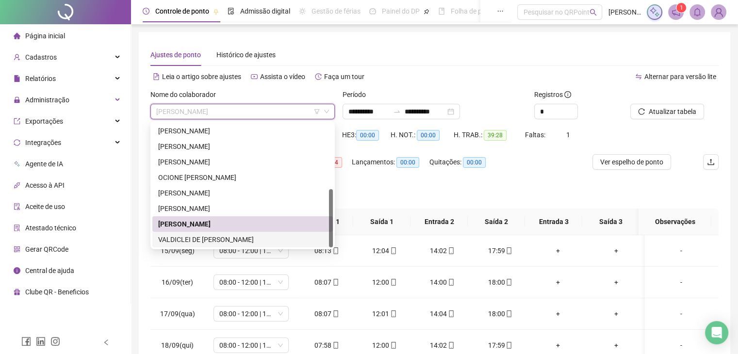
click at [238, 237] on div "VALDICLEI DE [PERSON_NAME]" at bounding box center [242, 239] width 169 height 11
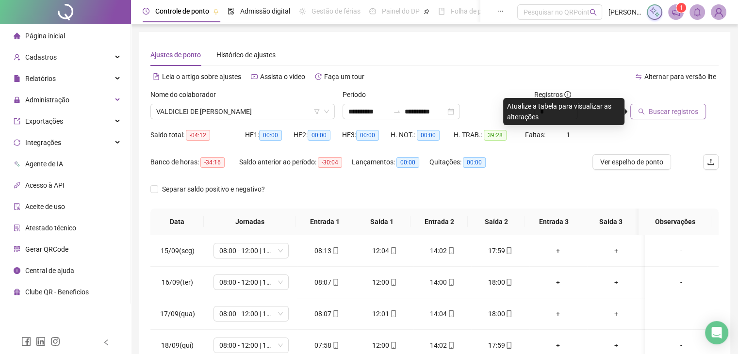
click at [657, 113] on span "Buscar registros" at bounding box center [673, 111] width 49 height 11
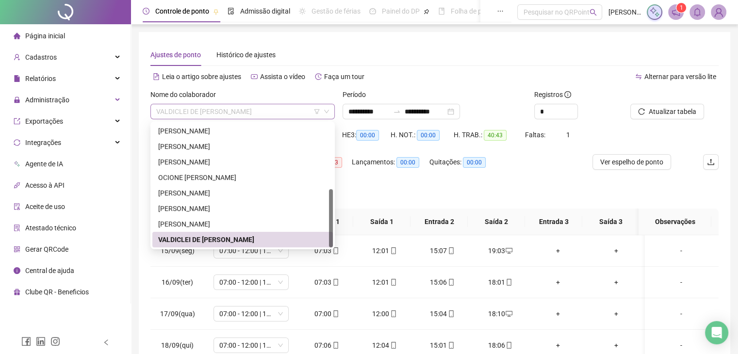
click at [274, 115] on span "VALDICLEI DE [PERSON_NAME]" at bounding box center [242, 111] width 173 height 15
click at [240, 130] on div "[PERSON_NAME]" at bounding box center [242, 131] width 169 height 11
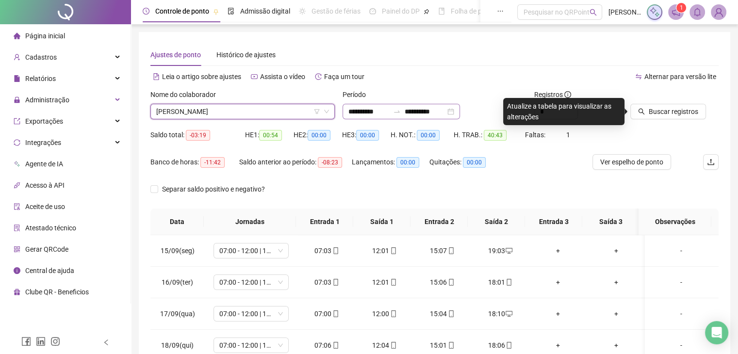
click at [404, 105] on div "**********" at bounding box center [400, 112] width 117 height 16
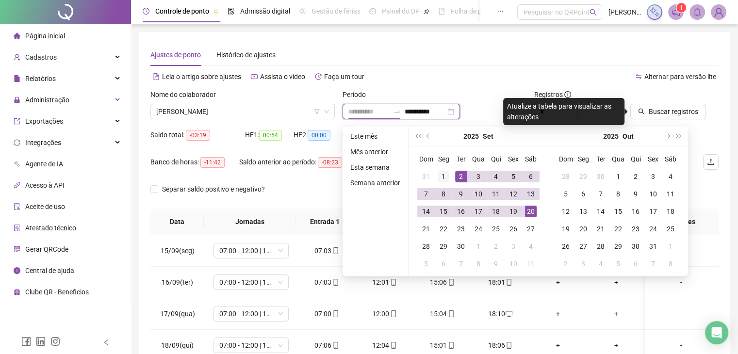
type input "**********"
click at [441, 175] on div "1" at bounding box center [444, 177] width 12 height 12
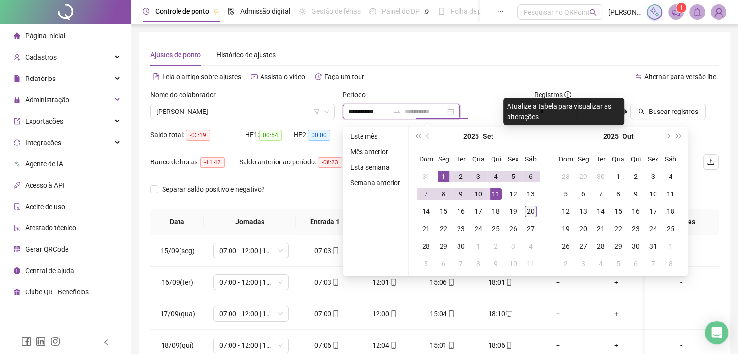
type input "**********"
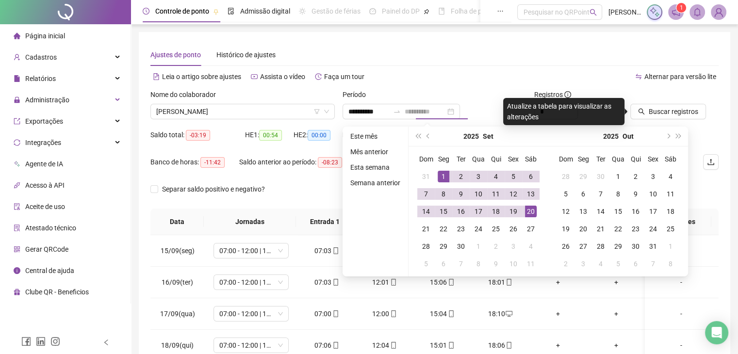
click at [525, 213] on div "20" at bounding box center [531, 212] width 12 height 12
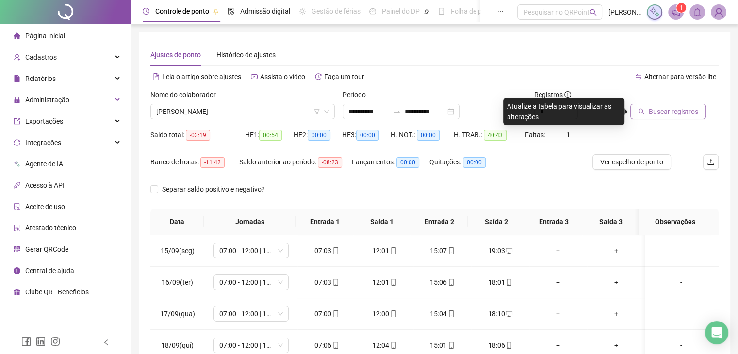
click at [669, 119] on button "Buscar registros" at bounding box center [668, 112] width 76 height 16
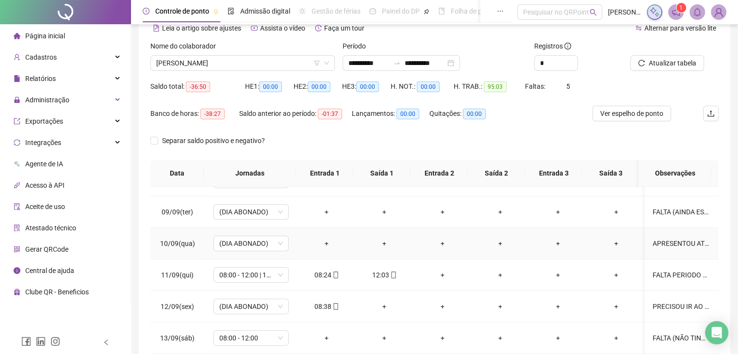
scroll to position [291, 0]
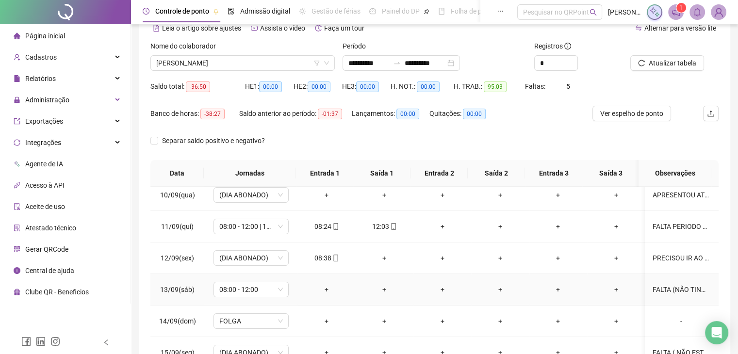
click at [661, 286] on div "FALTA (NÃO TINHA CONDUÇÃO PARA IR PARA O ESCRITORIO E O JOELHO SEGUE INCHADO)" at bounding box center [680, 289] width 57 height 11
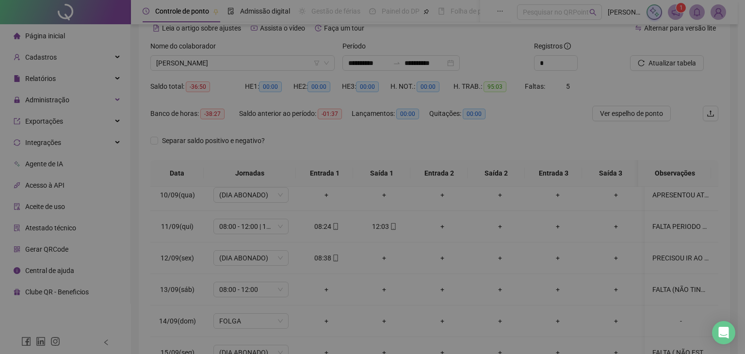
type textarea "**********"
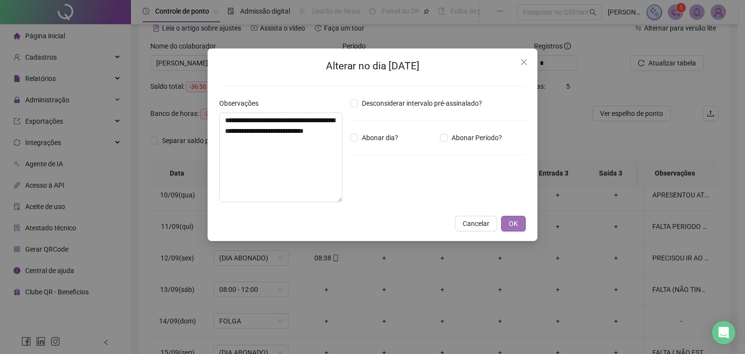
click at [519, 229] on button "OK" at bounding box center [513, 224] width 25 height 16
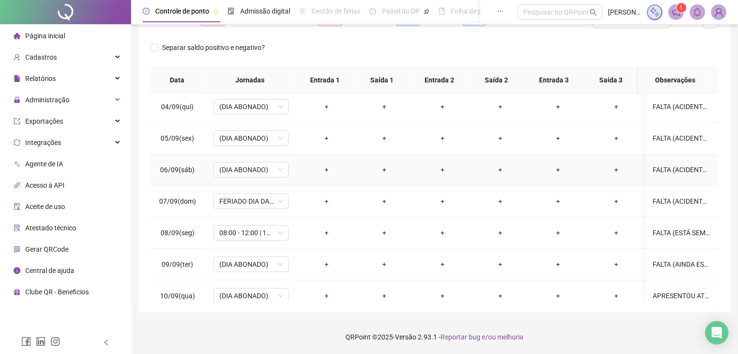
scroll to position [146, 0]
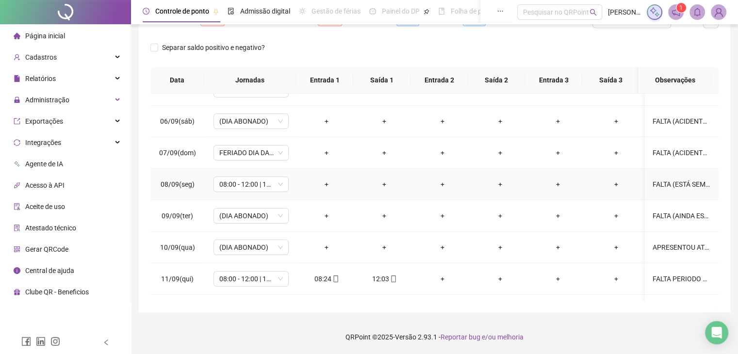
click at [674, 186] on div "FALTA (ESTÁ SEM VEICULO E NÃO TINHA QUEM A LEVASSE POIS AINDA NÃO PODE ANDAR DI…" at bounding box center [680, 184] width 57 height 11
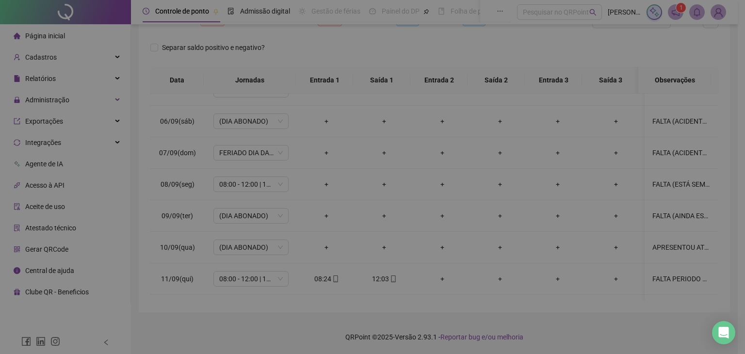
type textarea "**********"
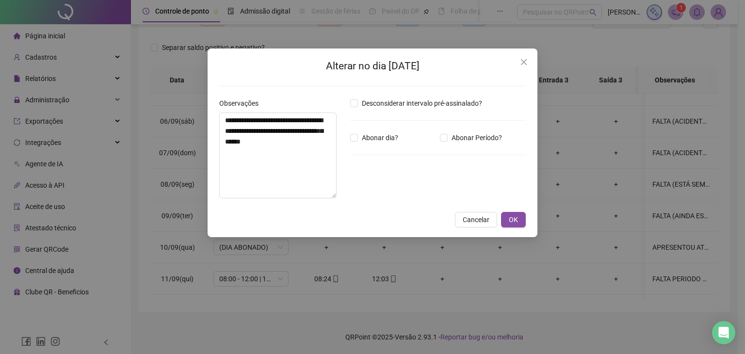
click at [523, 214] on div "**********" at bounding box center [373, 143] width 330 height 189
click at [522, 218] on button "OK" at bounding box center [513, 220] width 25 height 16
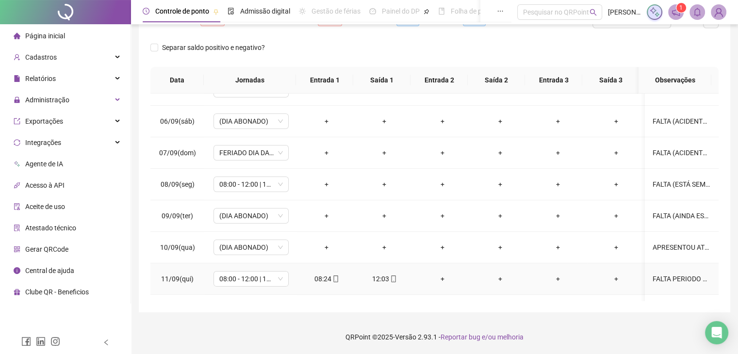
click at [659, 280] on div "FALTA PERIODO DA TARDE (PRECIOSOU FICAR COM O MARIDO QUE ESTÁ DOENTE)." at bounding box center [680, 279] width 57 height 11
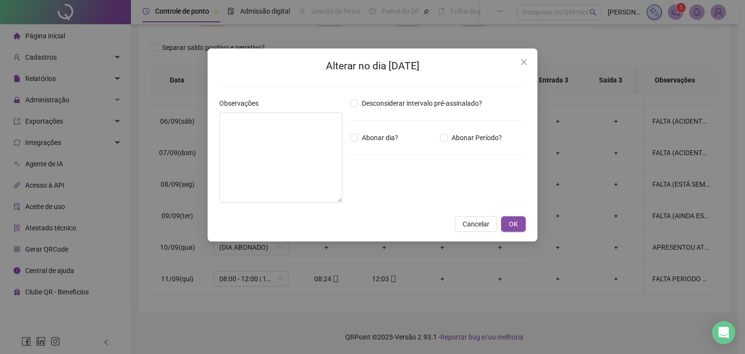
type textarea "**********"
click at [519, 224] on button "OK" at bounding box center [513, 224] width 25 height 16
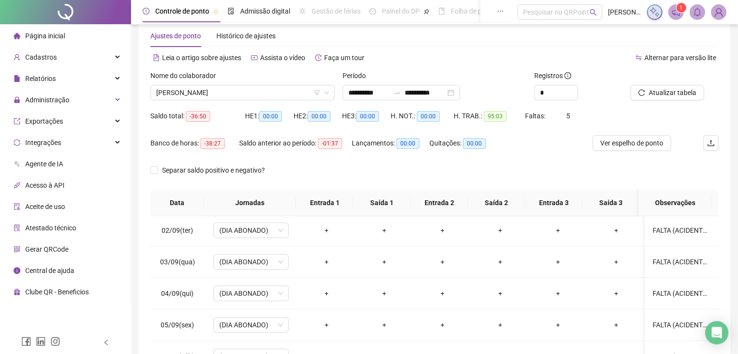
scroll to position [0, 0]
